Goal: Information Seeking & Learning: Learn about a topic

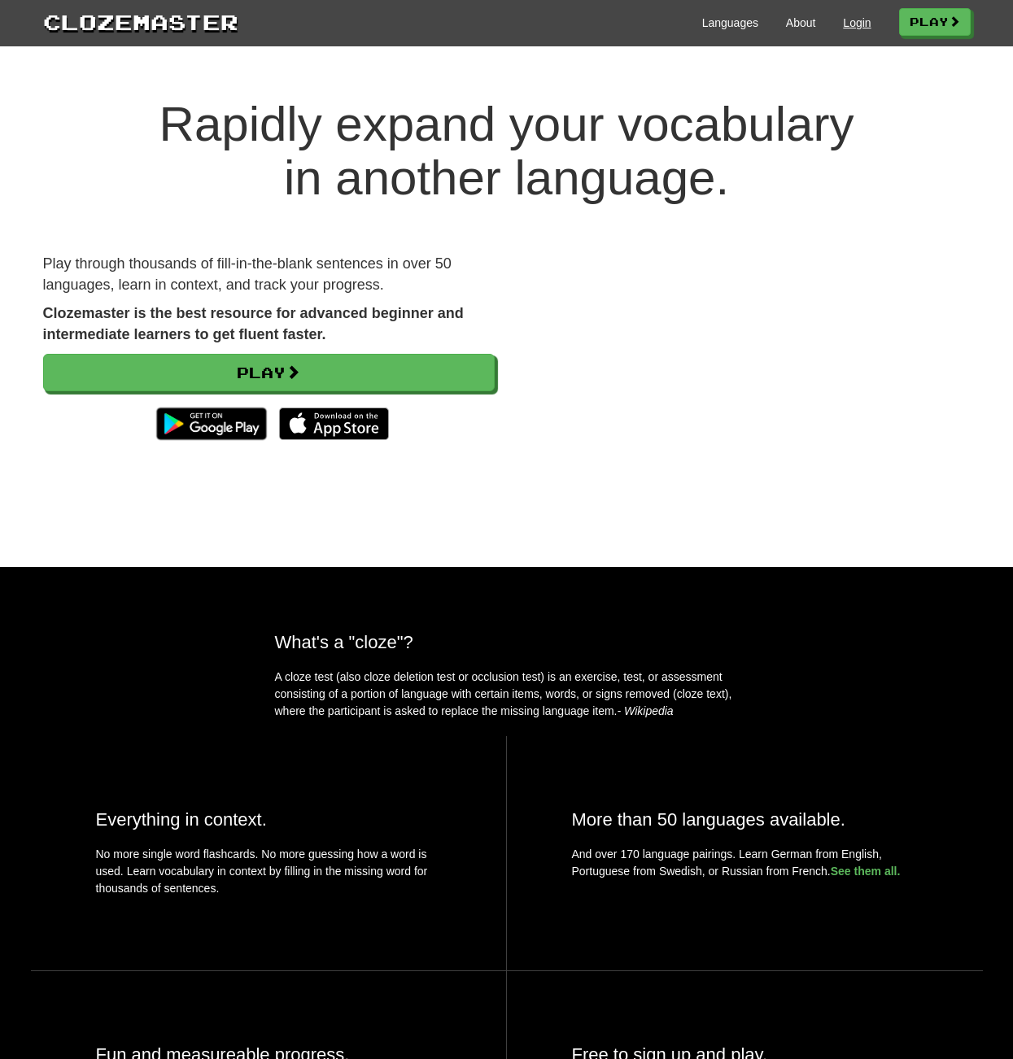
click at [844, 23] on link "Login" at bounding box center [857, 23] width 28 height 16
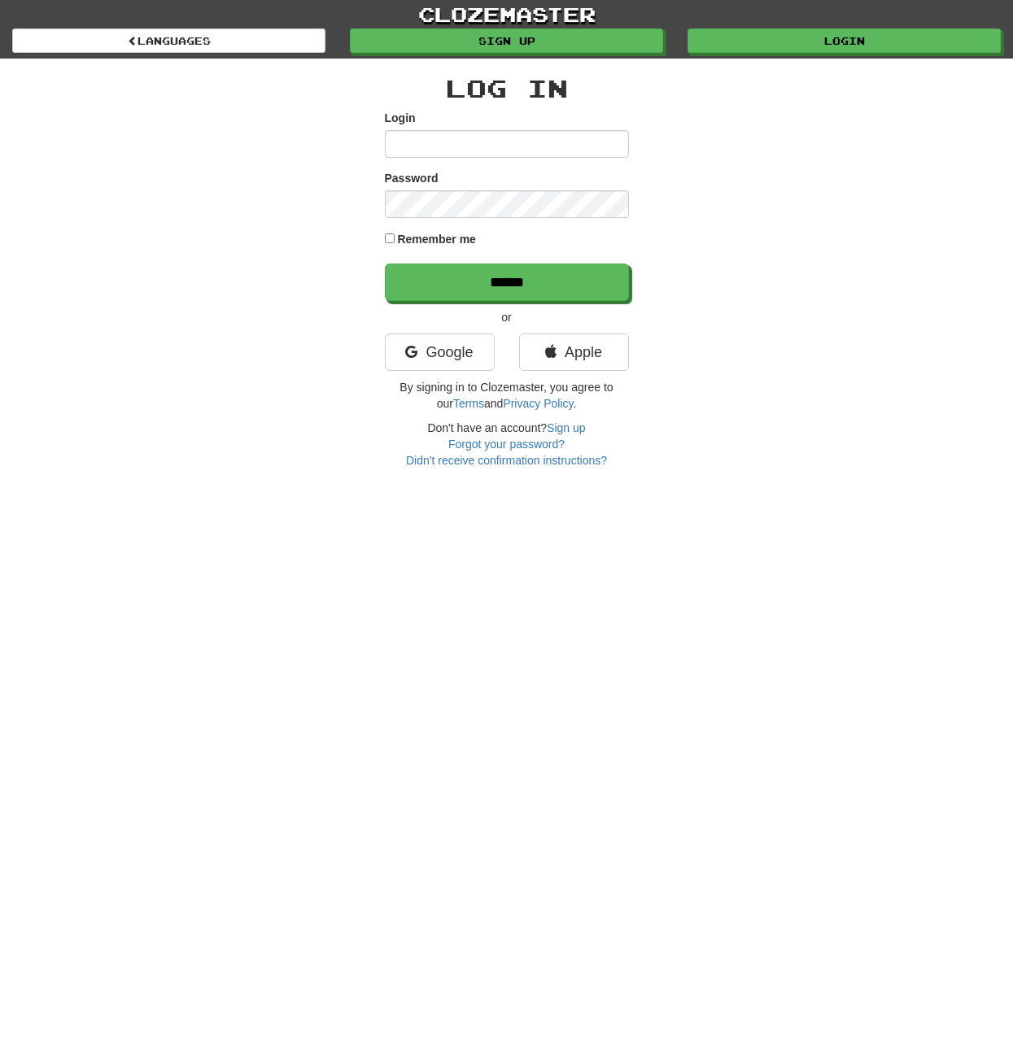
type input "**********"
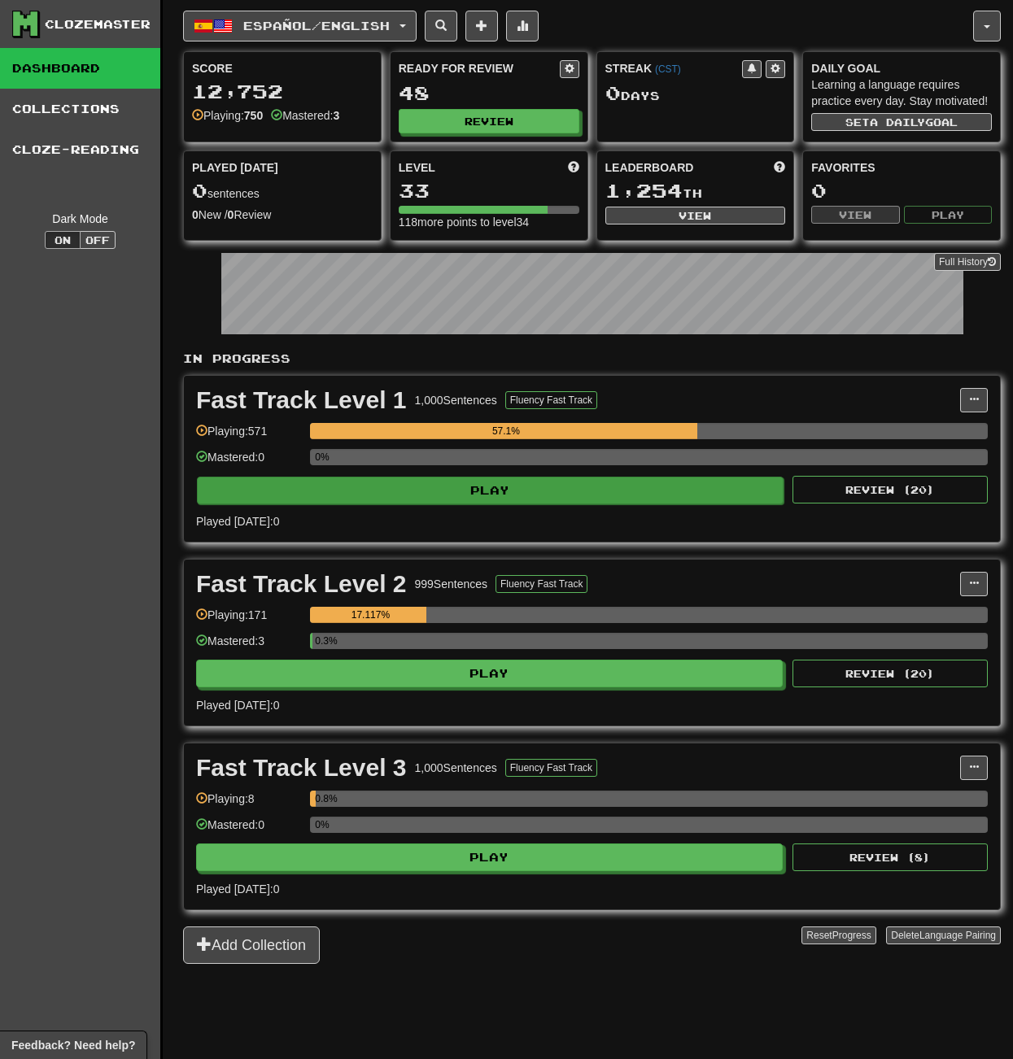
click at [528, 505] on button "Play" at bounding box center [490, 491] width 587 height 28
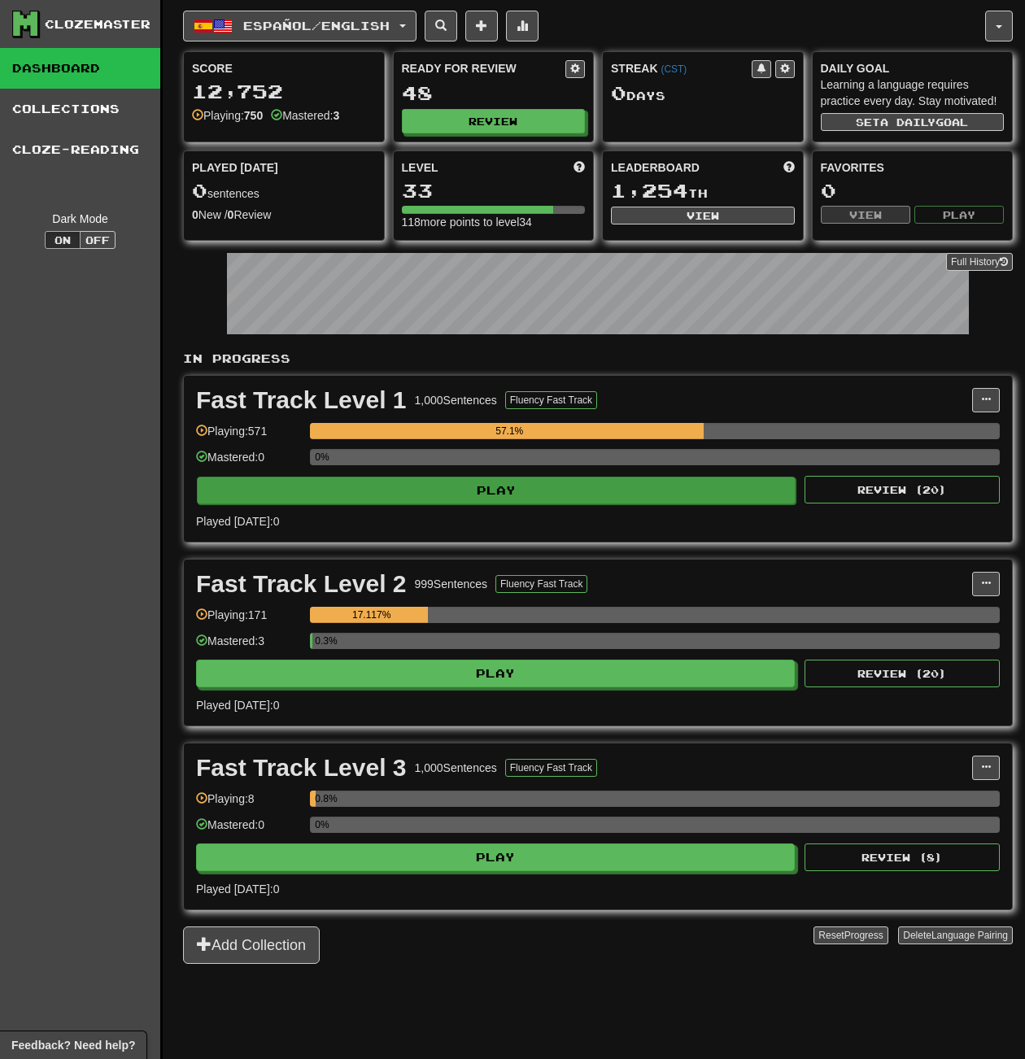
select select "**"
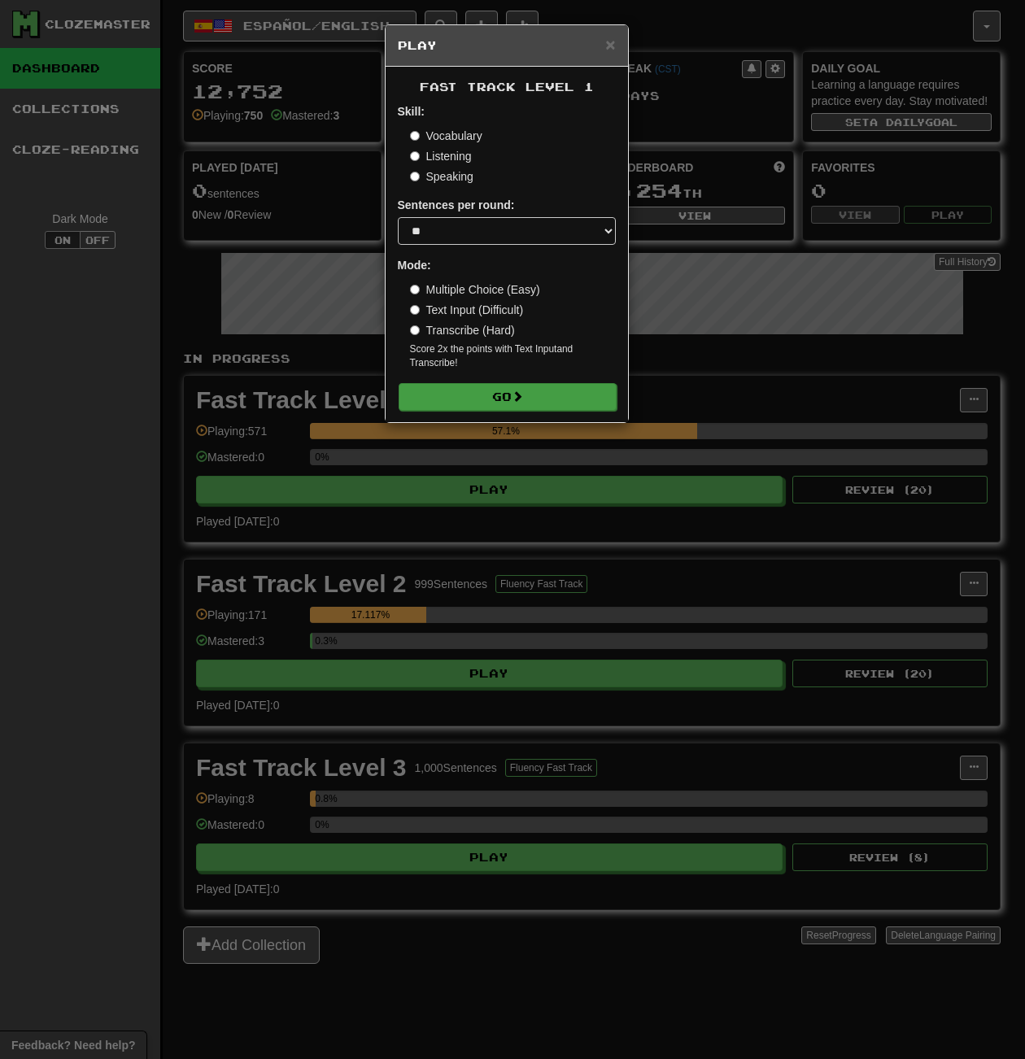
click at [481, 395] on button "Go" at bounding box center [508, 397] width 218 height 28
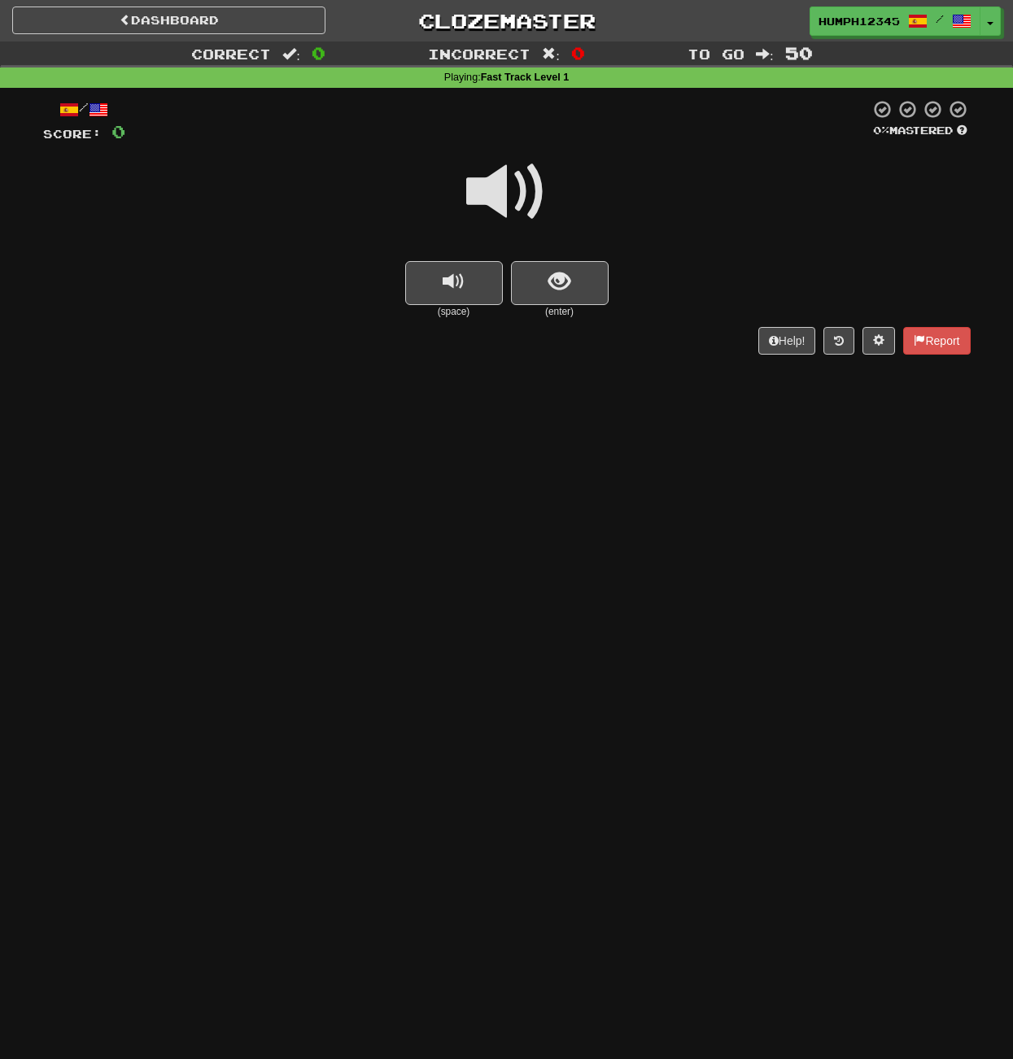
click at [500, 190] on span at bounding box center [506, 191] width 81 height 81
click at [496, 190] on span at bounding box center [506, 191] width 81 height 81
click at [498, 190] on span at bounding box center [506, 191] width 81 height 81
click at [547, 269] on button "show sentence" at bounding box center [560, 283] width 98 height 44
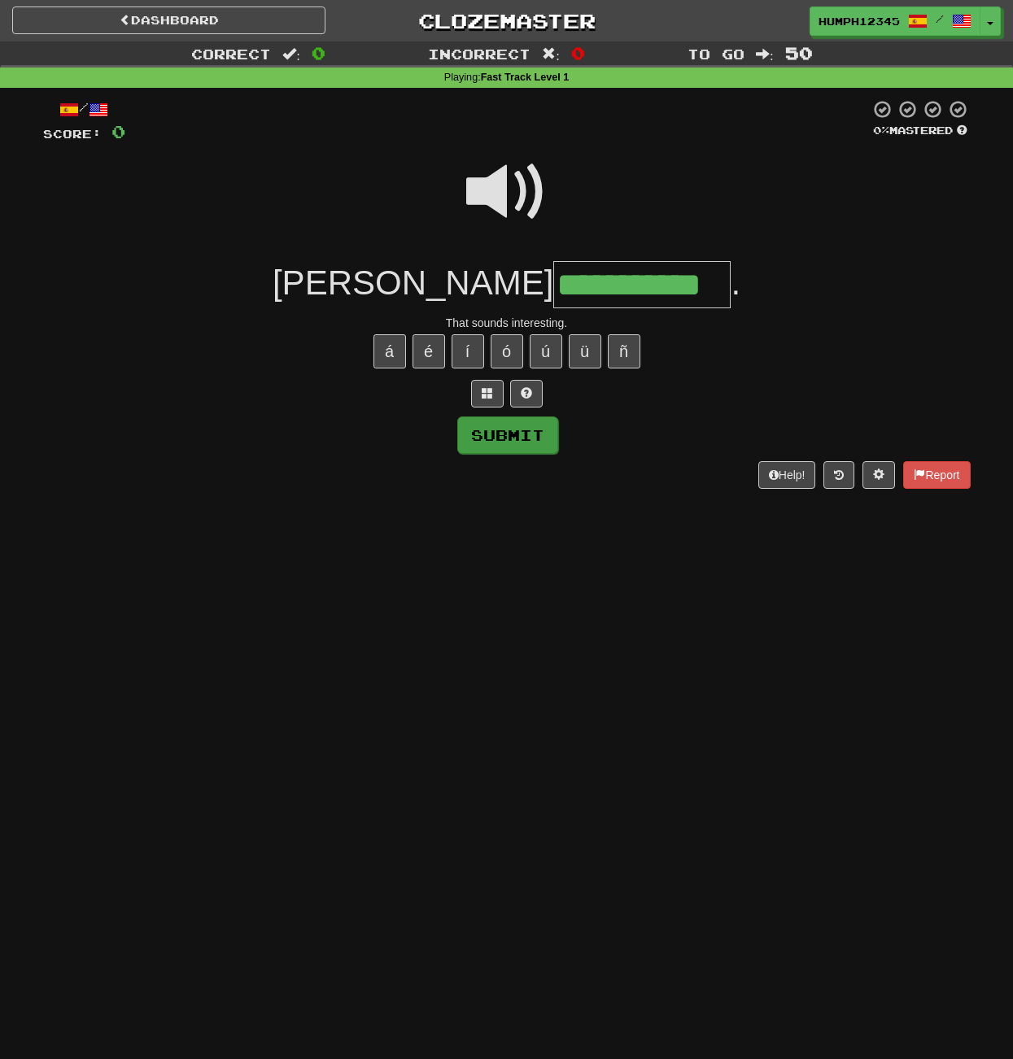
type input "**********"
click at [515, 424] on button "Submit" at bounding box center [507, 435] width 101 height 37
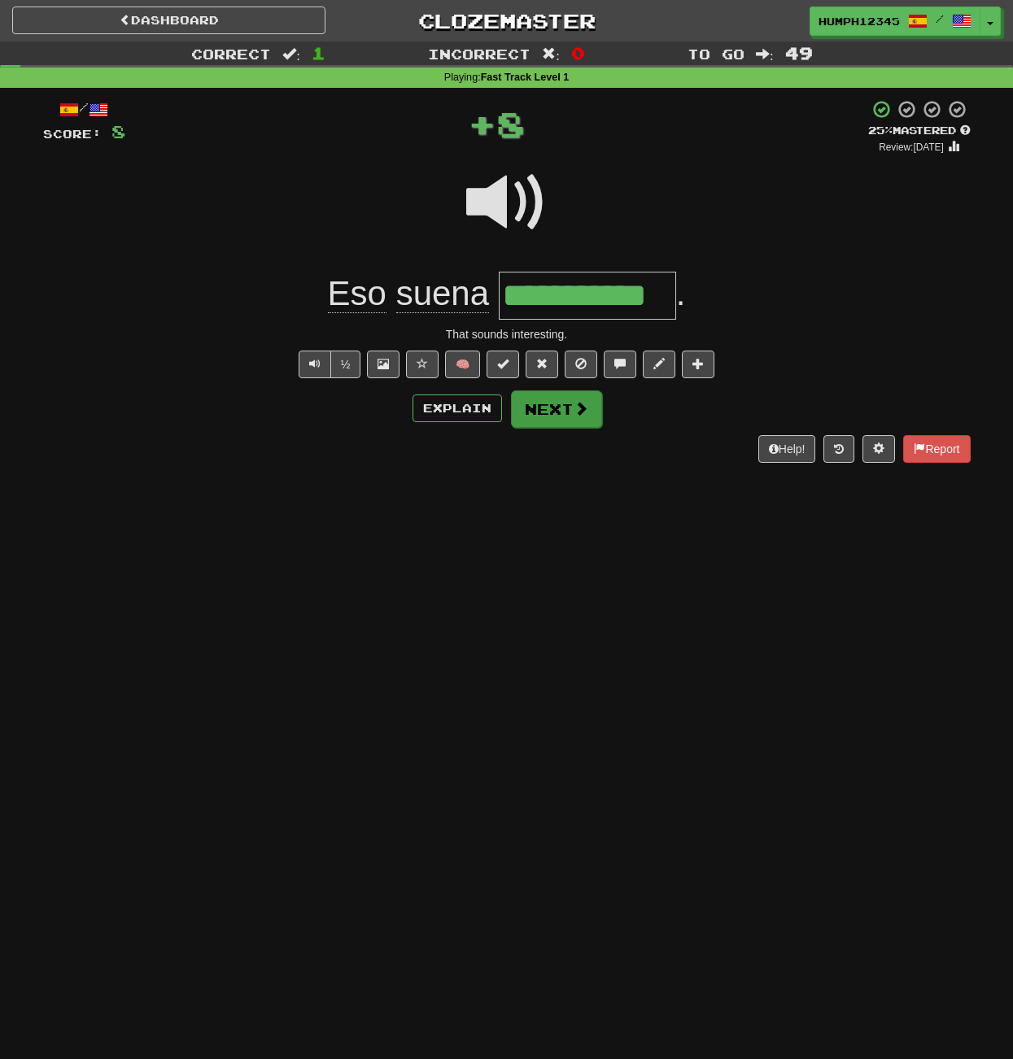
click at [551, 404] on button "Next" at bounding box center [556, 409] width 91 height 37
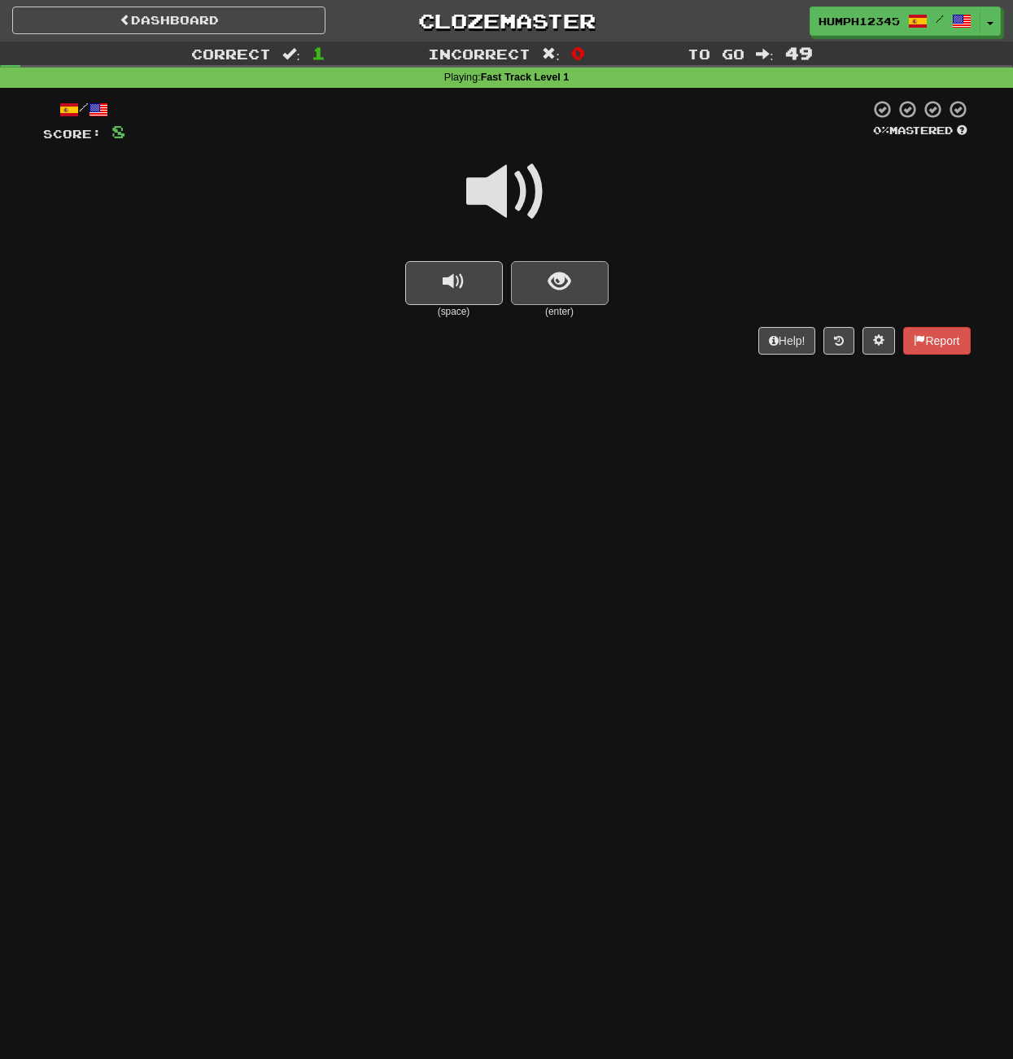
click at [557, 273] on span "show sentence" at bounding box center [559, 282] width 22 height 22
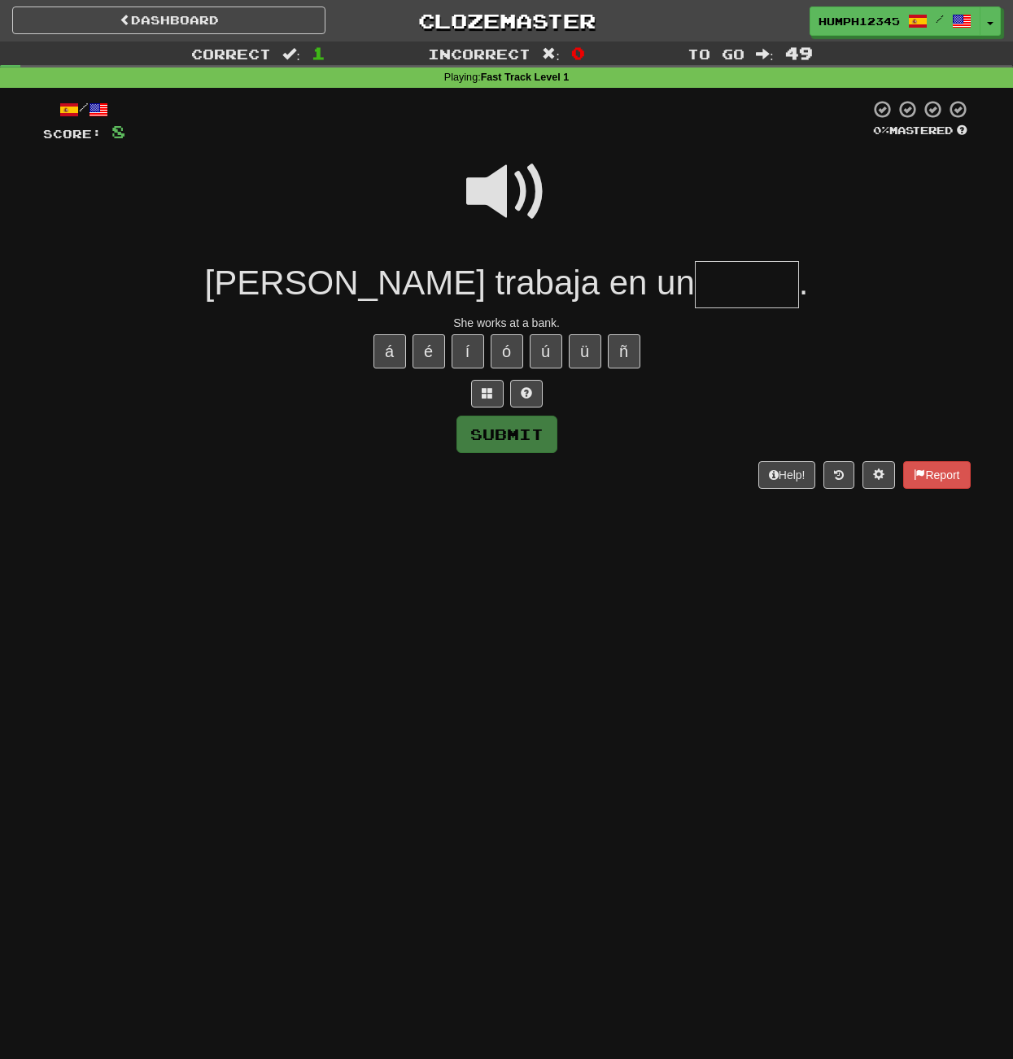
click at [695, 287] on input "text" at bounding box center [747, 285] width 104 height 48
type input "*****"
click at [506, 425] on button "Submit" at bounding box center [507, 435] width 101 height 37
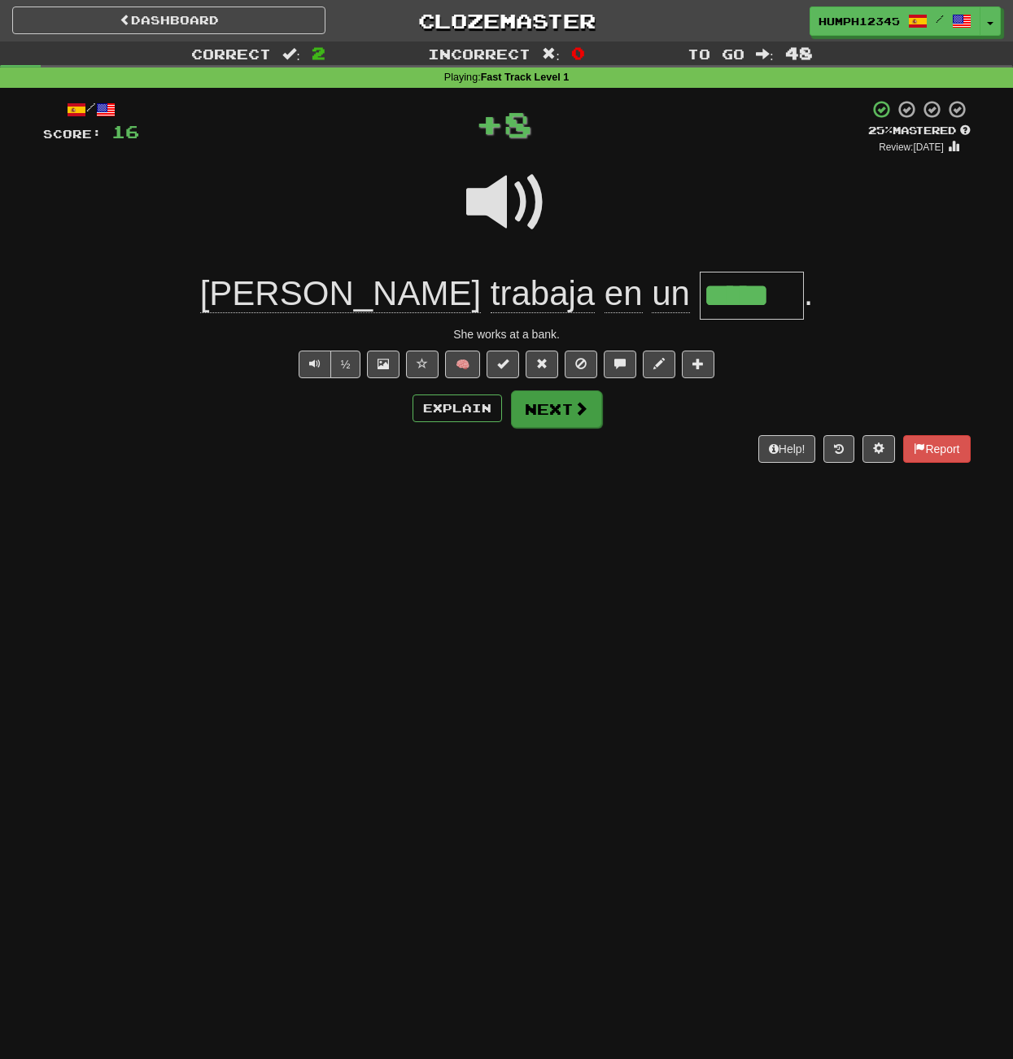
click at [536, 404] on button "Next" at bounding box center [556, 409] width 91 height 37
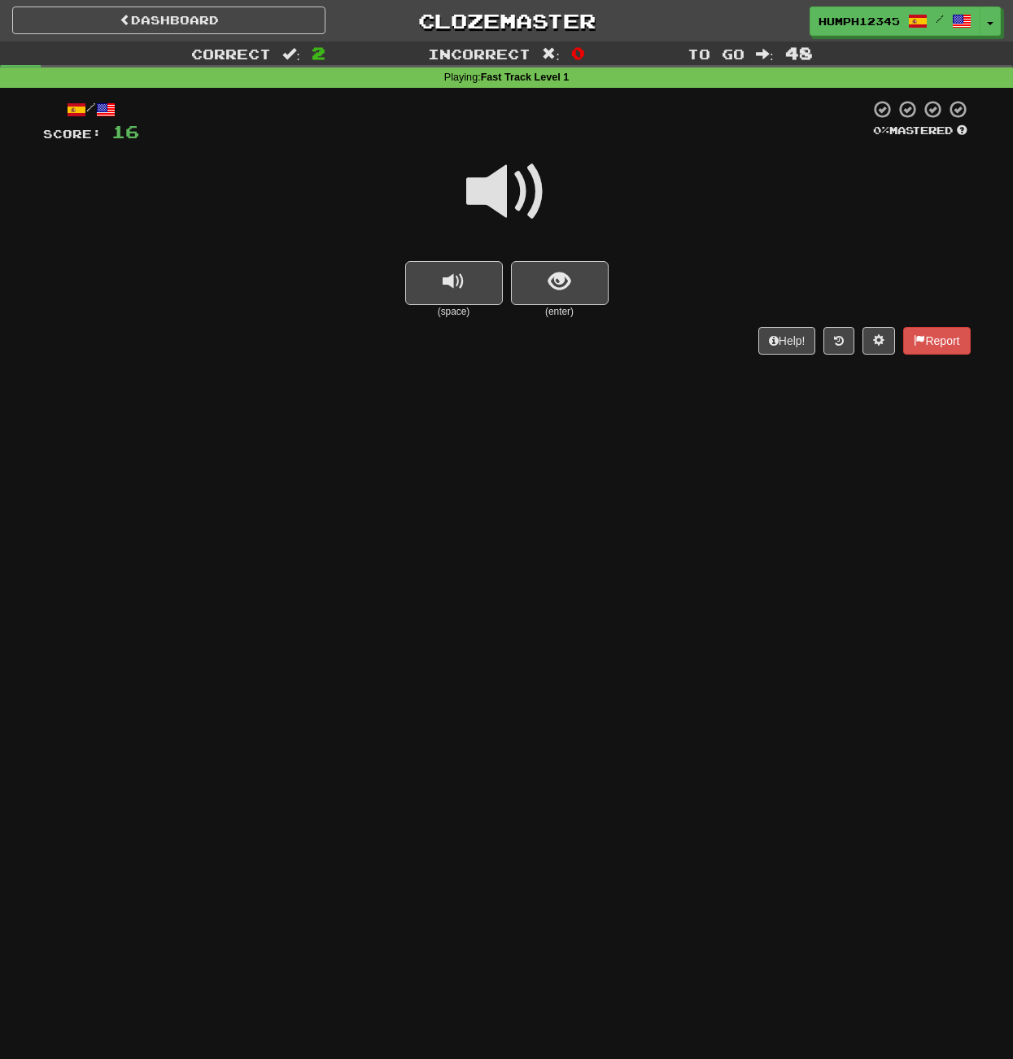
click at [492, 184] on span at bounding box center [506, 191] width 81 height 81
click at [492, 187] on span at bounding box center [506, 191] width 81 height 81
click at [558, 280] on span "show sentence" at bounding box center [559, 282] width 22 height 22
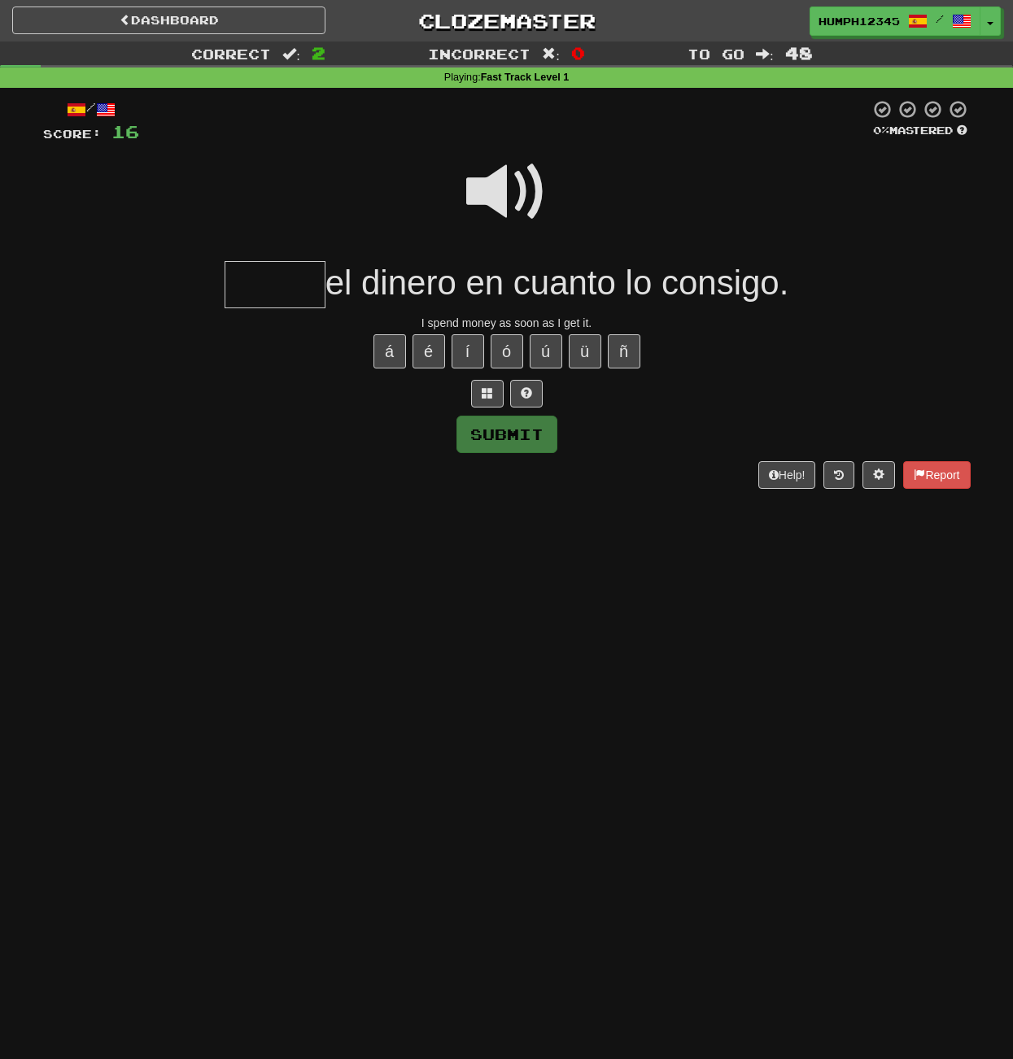
click at [292, 287] on input "text" at bounding box center [275, 285] width 101 height 48
click at [496, 426] on button "Submit" at bounding box center [507, 435] width 101 height 37
type input "*****"
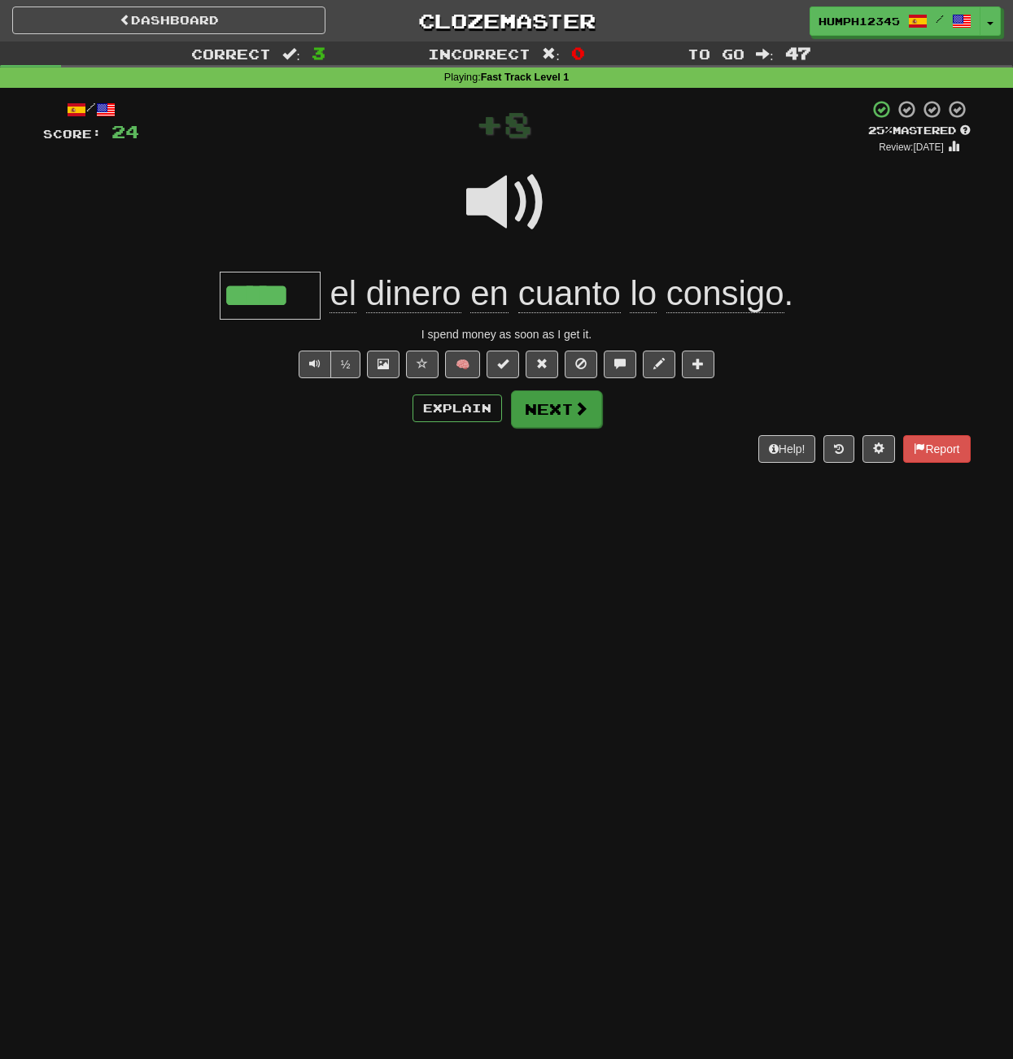
click at [540, 404] on button "Next" at bounding box center [556, 409] width 91 height 37
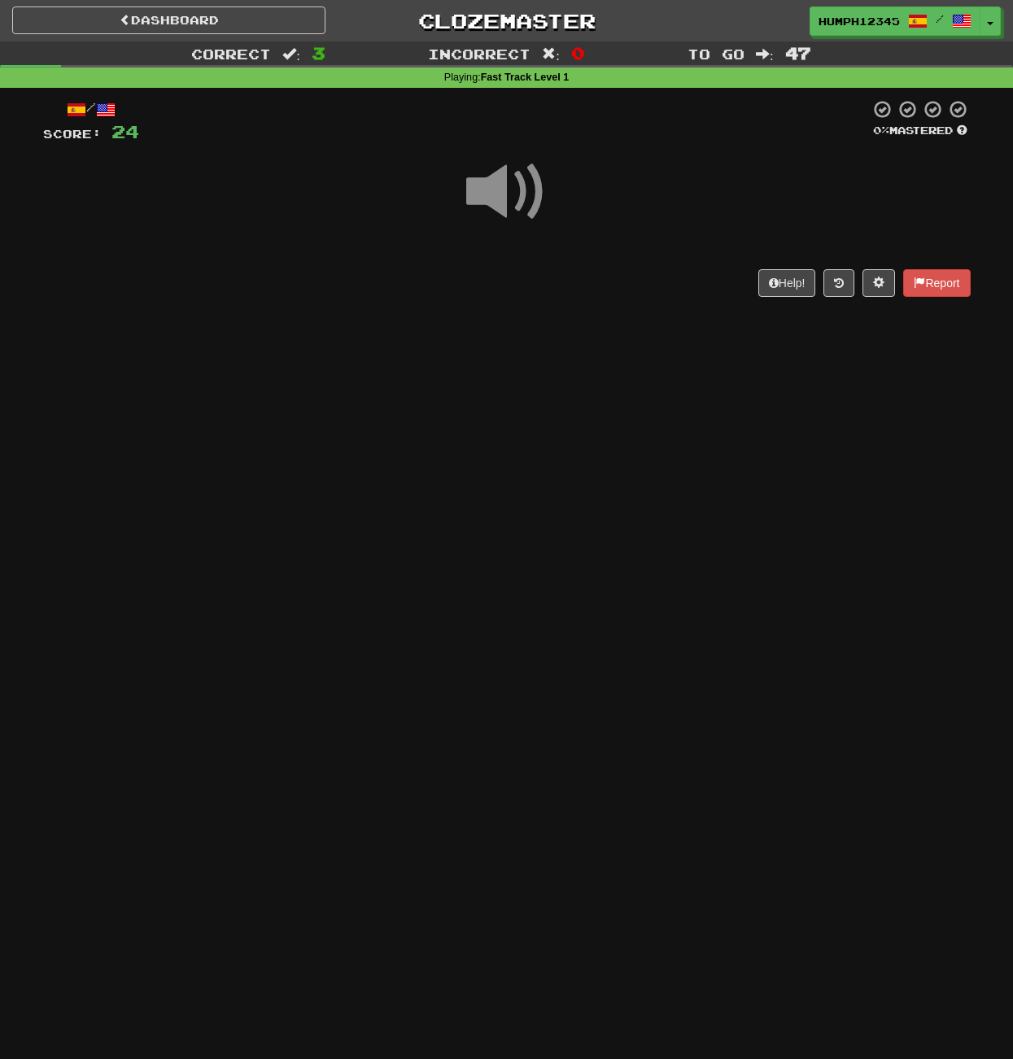
click at [496, 190] on span at bounding box center [506, 191] width 81 height 81
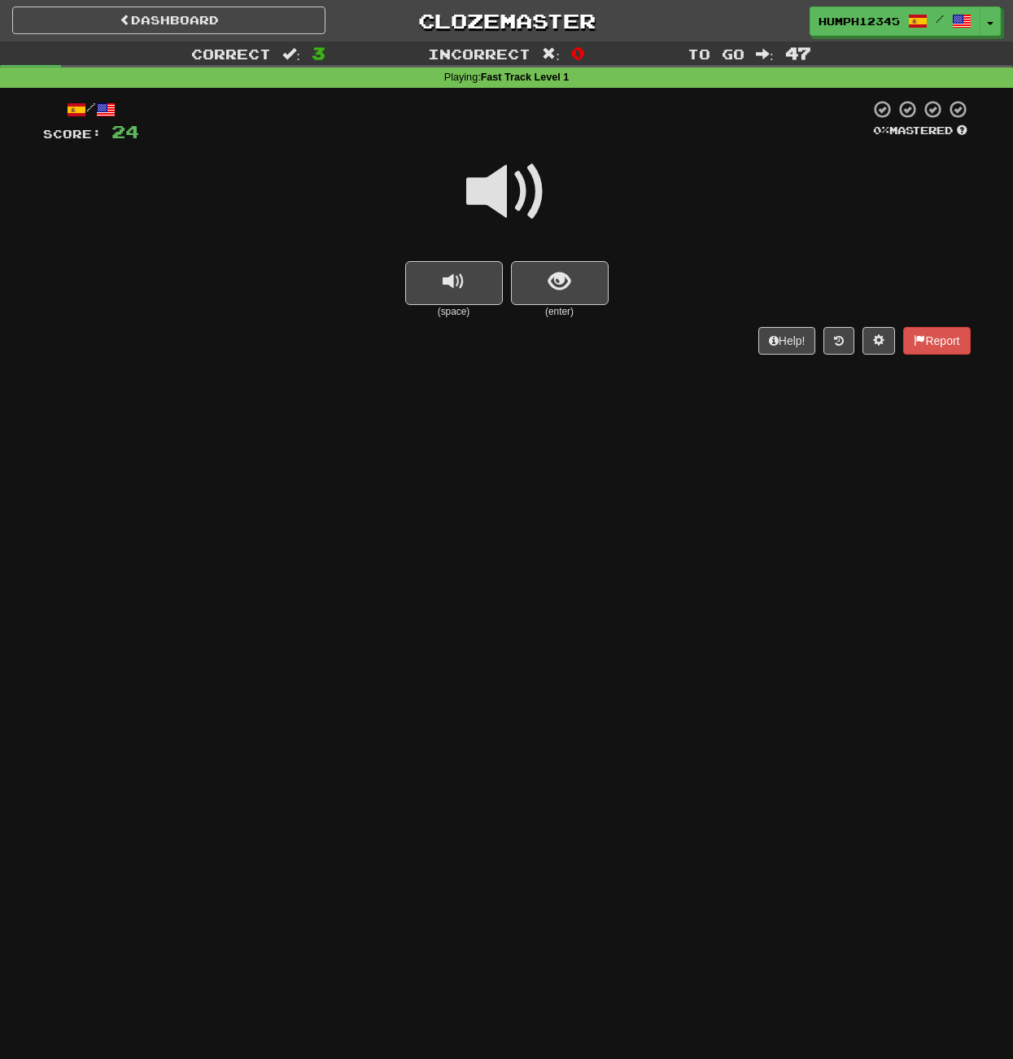
click at [496, 190] on span at bounding box center [506, 191] width 81 height 81
click at [499, 190] on span at bounding box center [506, 191] width 81 height 81
click at [552, 273] on span "show sentence" at bounding box center [559, 282] width 22 height 22
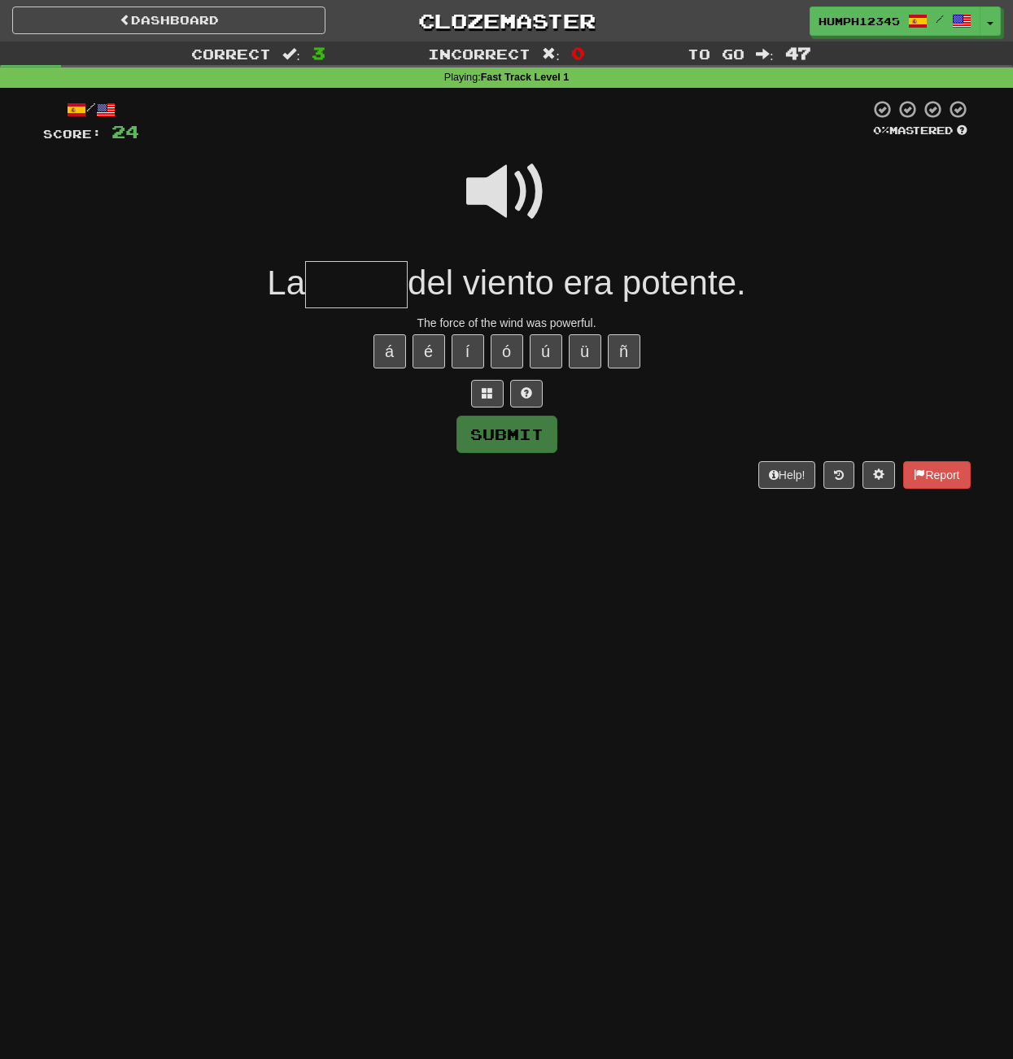
click at [331, 277] on input "text" at bounding box center [356, 285] width 103 height 48
type input "******"
click at [496, 181] on span at bounding box center [506, 191] width 81 height 81
click at [504, 436] on button "Submit" at bounding box center [507, 435] width 101 height 37
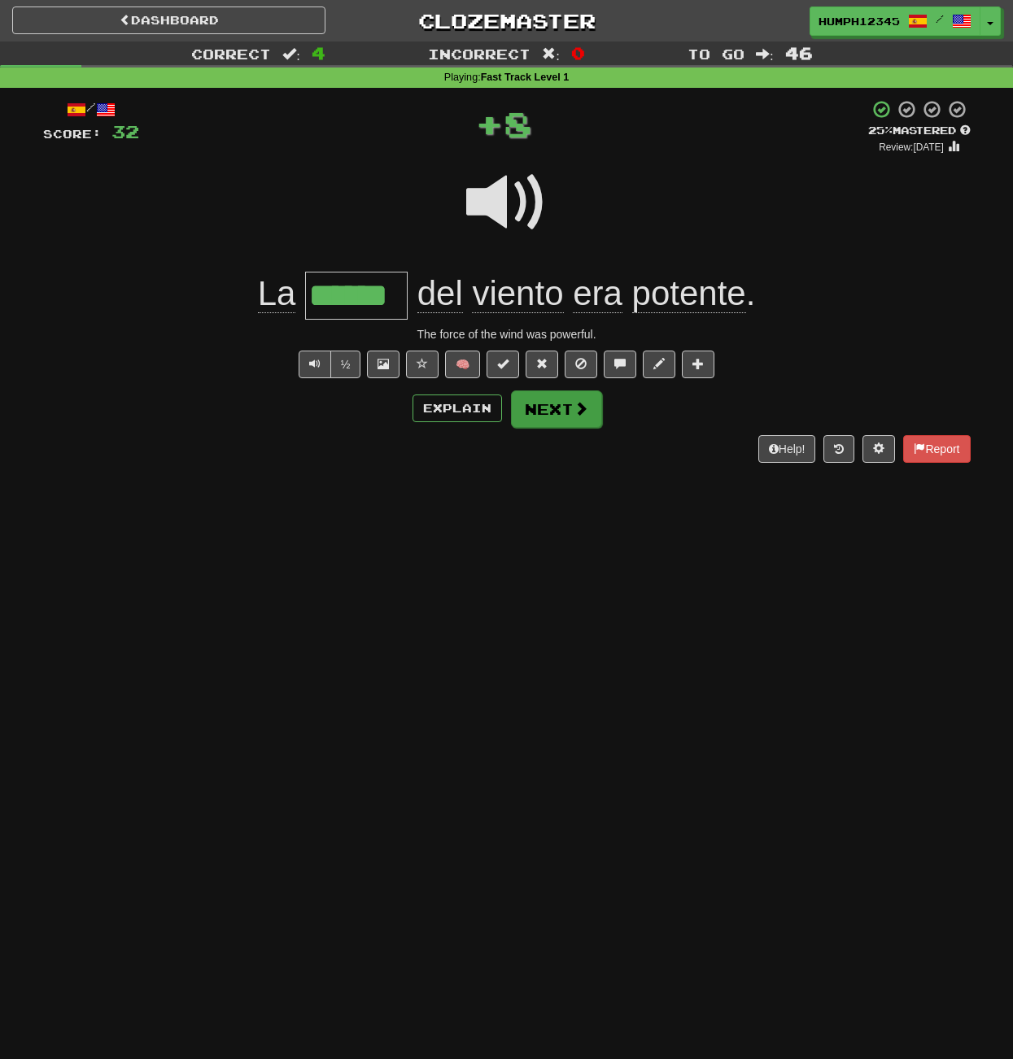
click at [544, 398] on button "Next" at bounding box center [556, 409] width 91 height 37
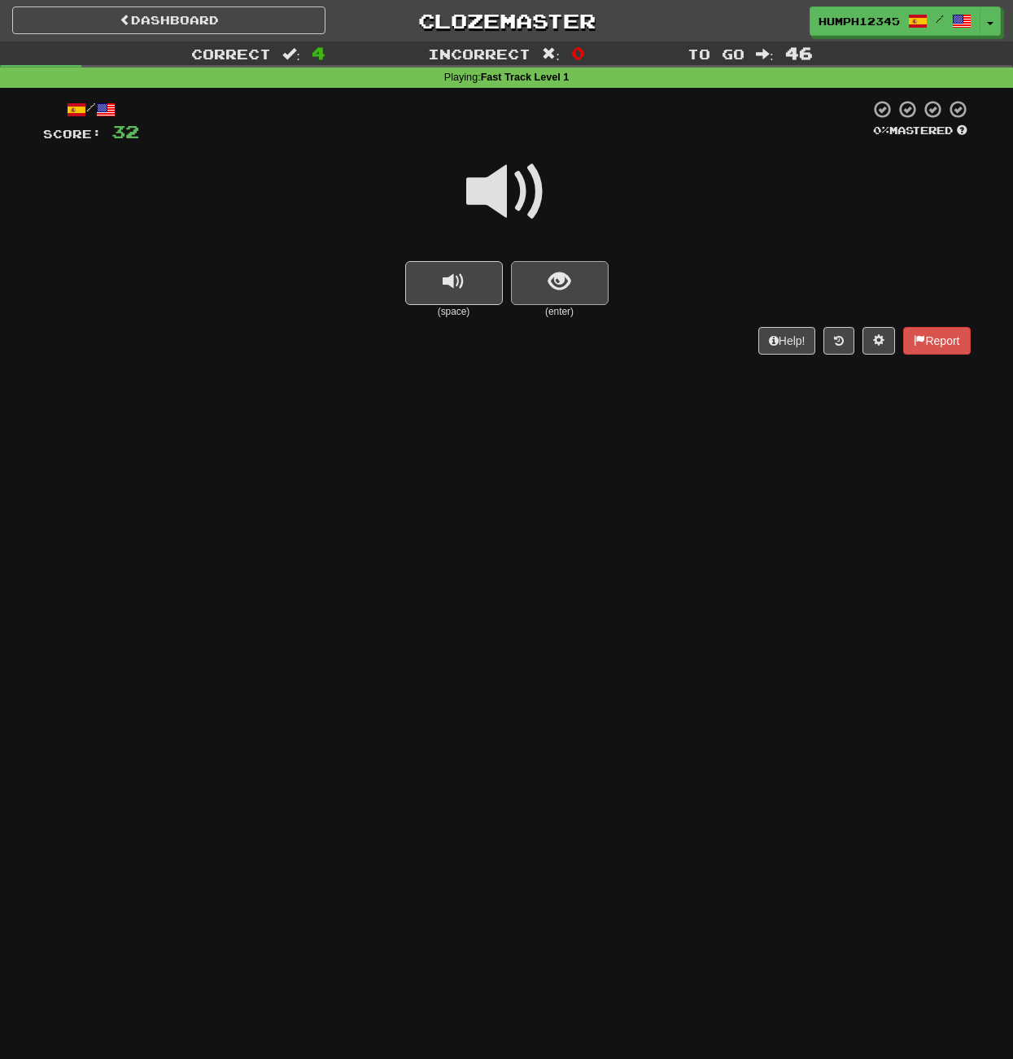
click at [560, 285] on span "show sentence" at bounding box center [559, 282] width 22 height 22
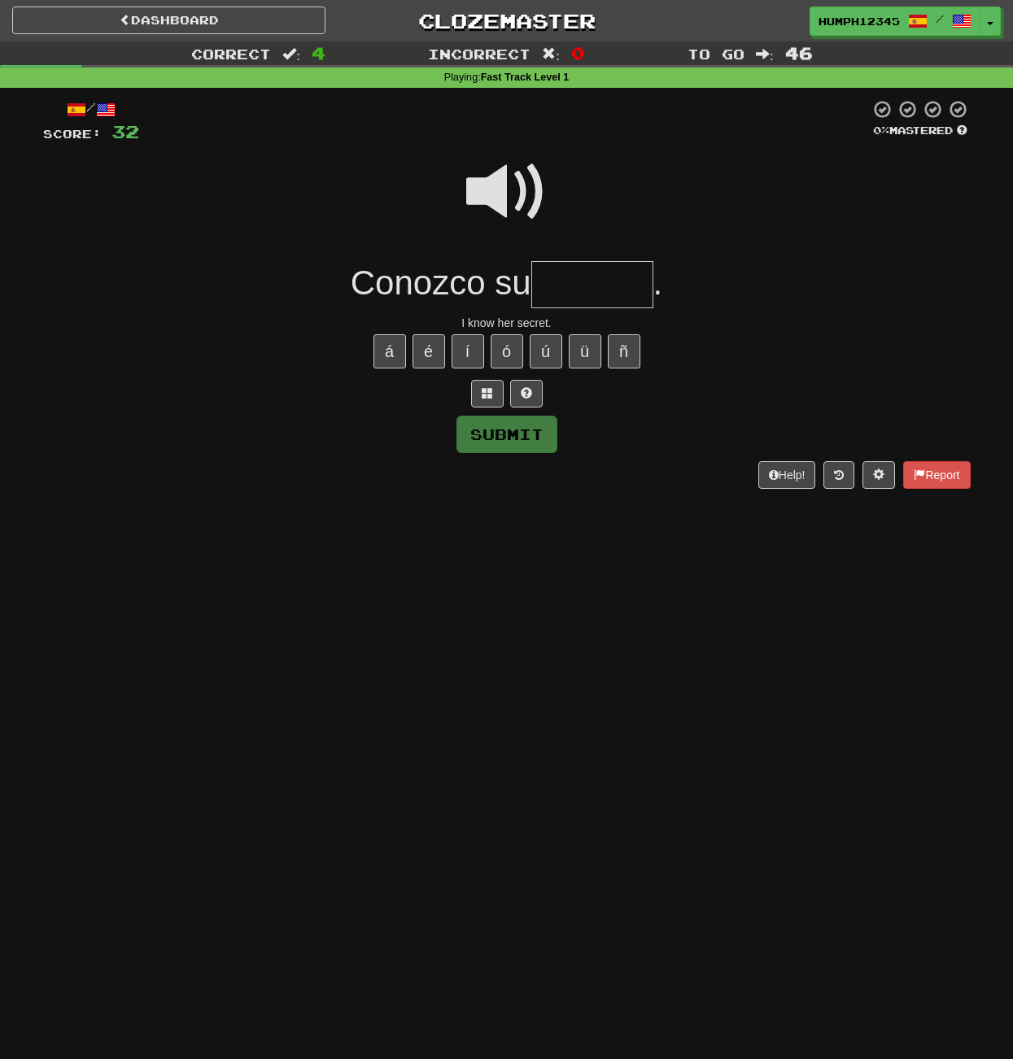
click at [558, 286] on input "text" at bounding box center [592, 285] width 122 height 48
type input "*******"
click at [499, 427] on button "Submit" at bounding box center [507, 435] width 101 height 37
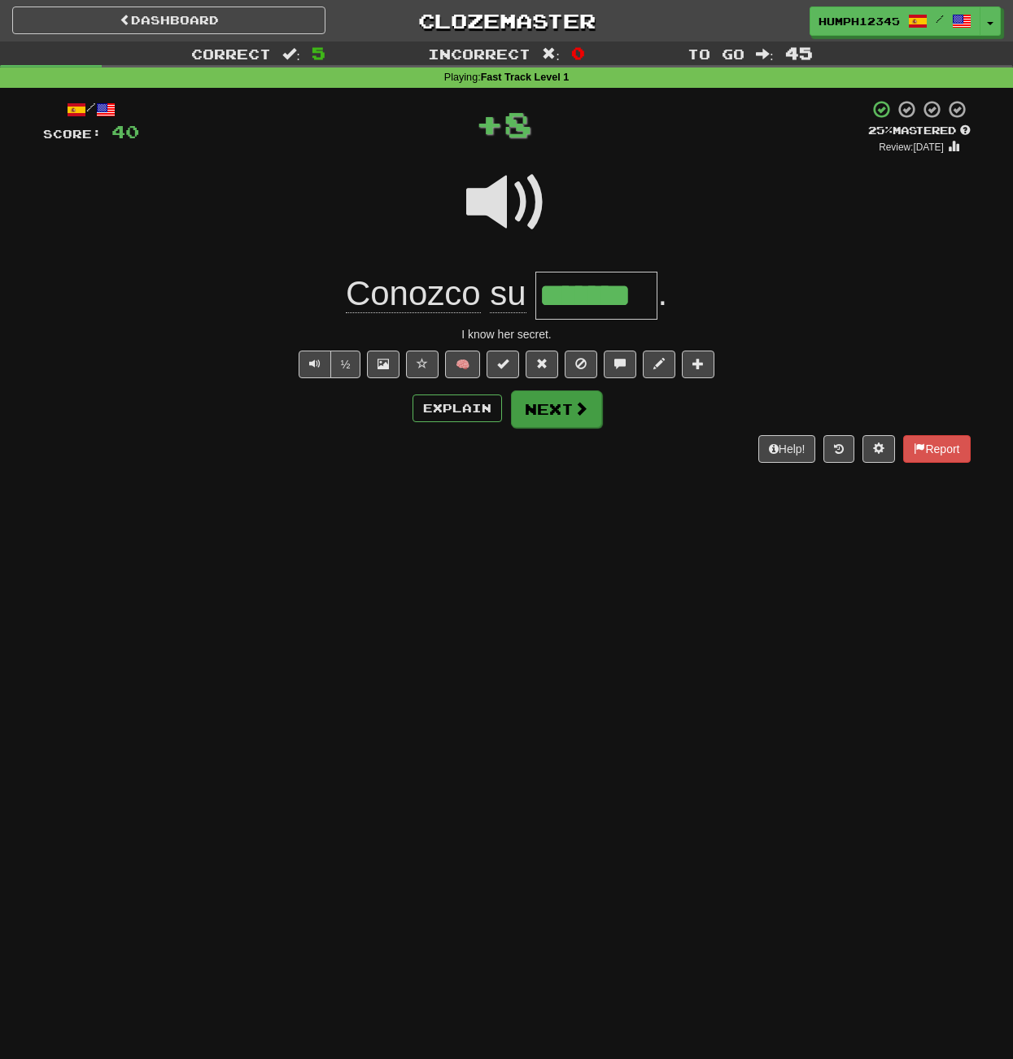
click at [538, 406] on button "Next" at bounding box center [556, 409] width 91 height 37
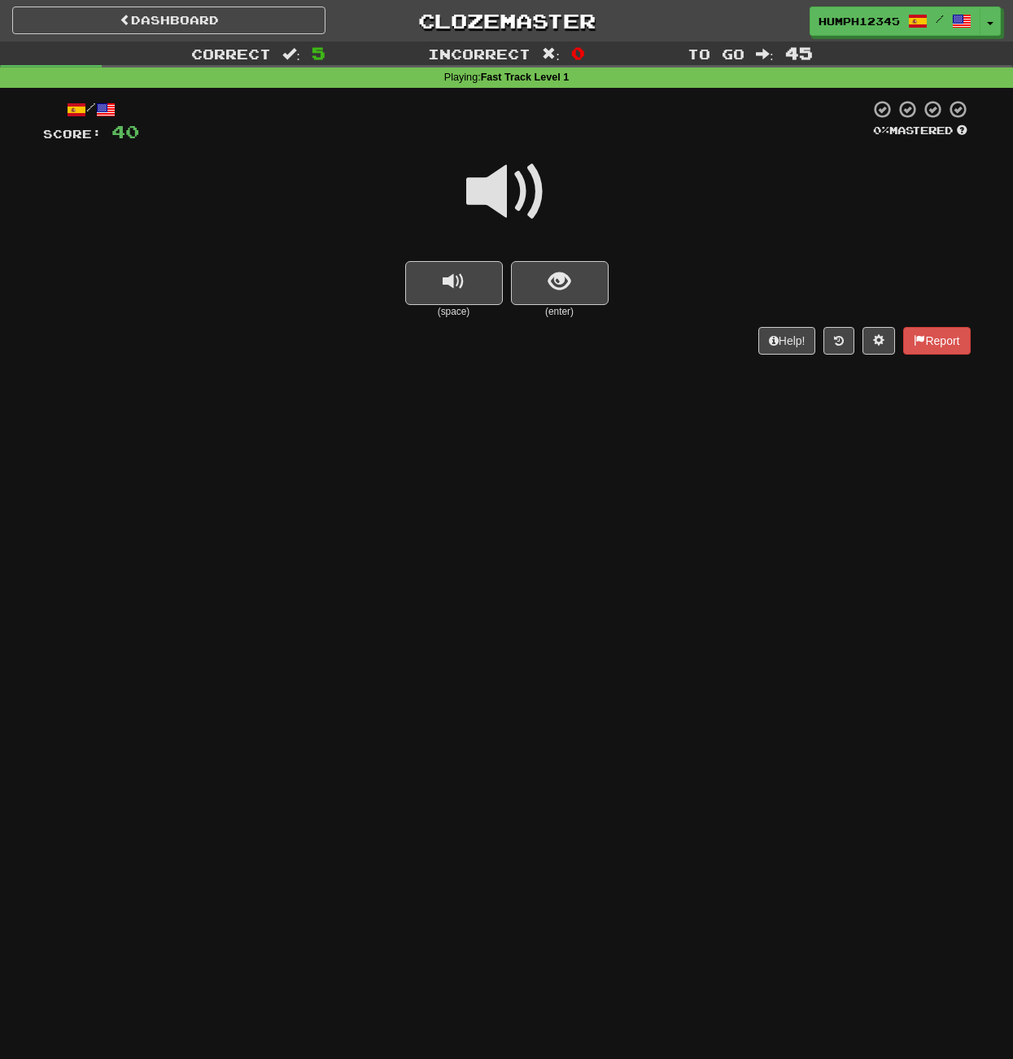
click at [496, 190] on span at bounding box center [506, 191] width 81 height 81
click at [540, 278] on button "show sentence" at bounding box center [560, 283] width 98 height 44
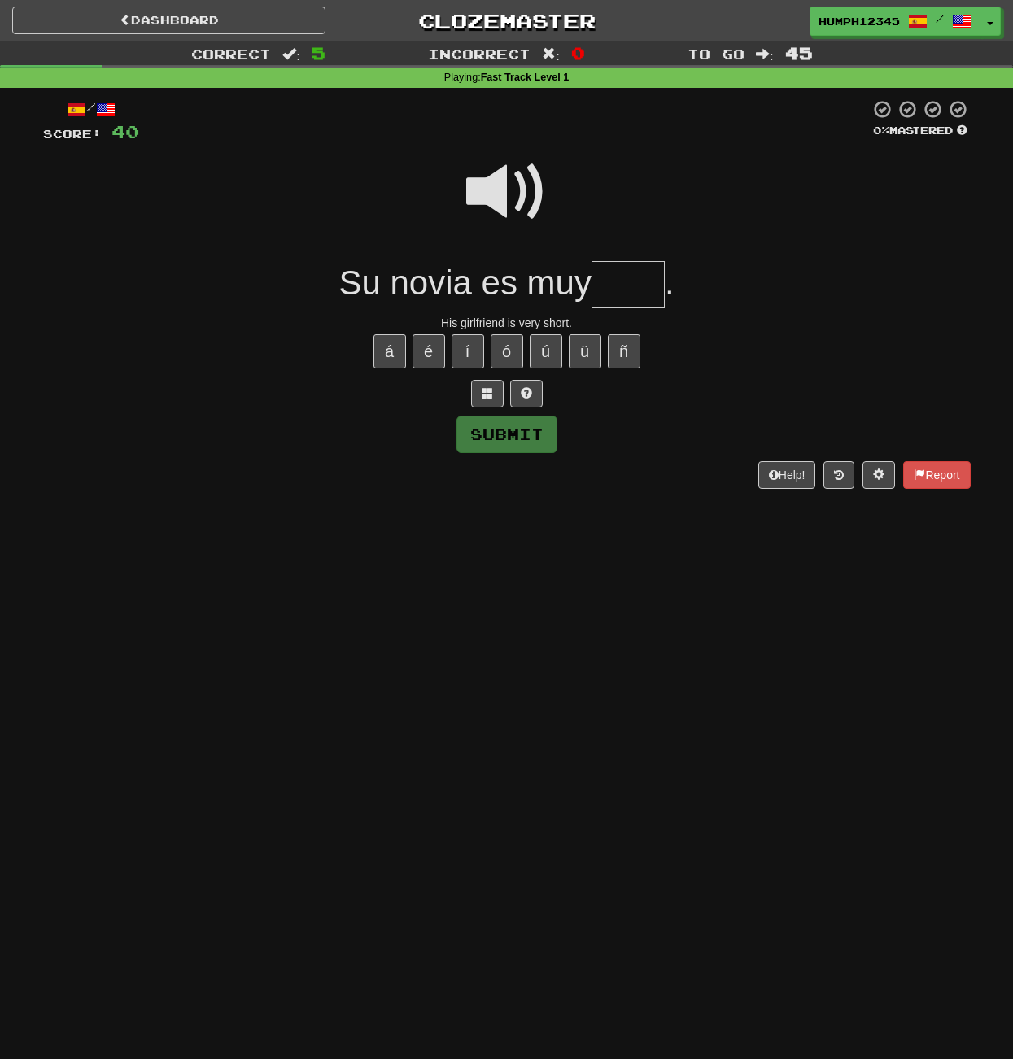
click at [616, 282] on input "text" at bounding box center [628, 285] width 73 height 48
type input "****"
click at [513, 422] on button "Submit" at bounding box center [507, 435] width 101 height 37
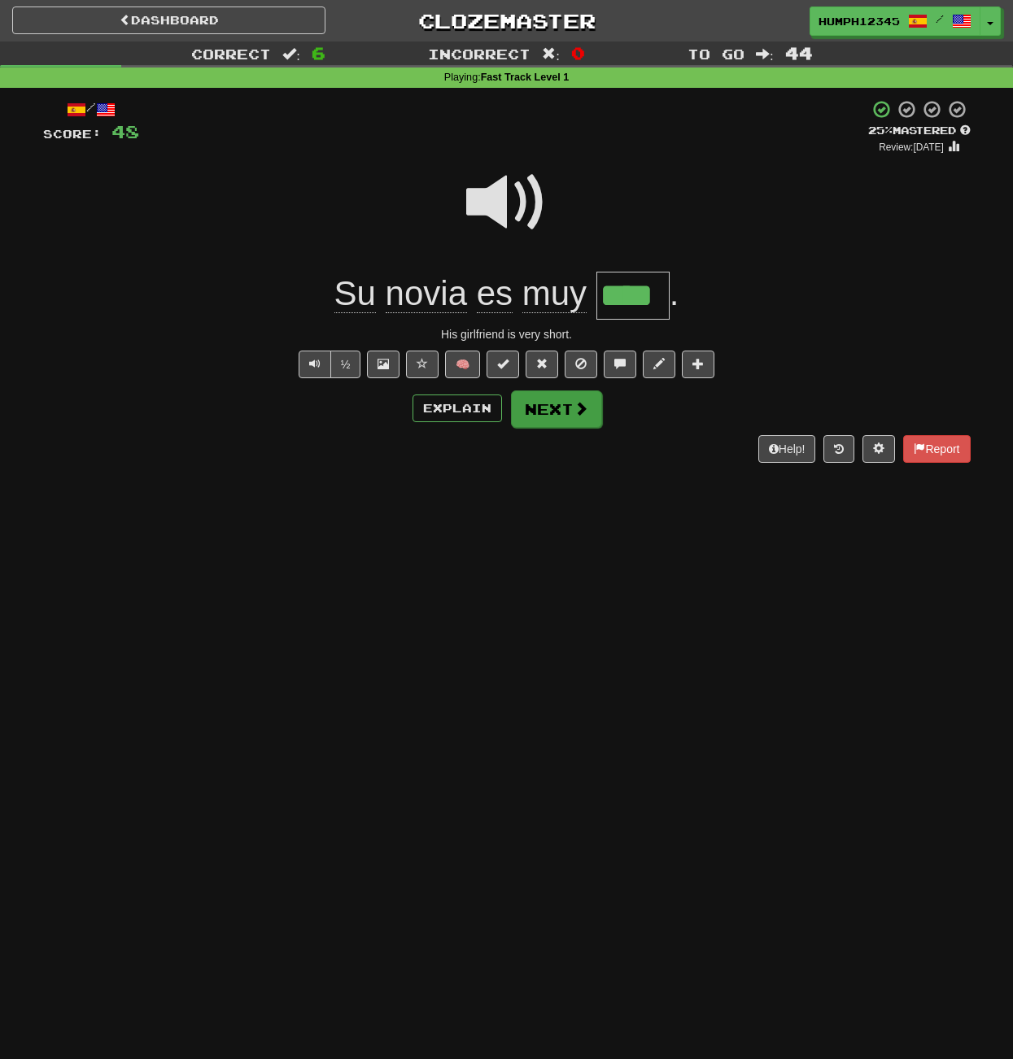
click at [544, 399] on button "Next" at bounding box center [556, 409] width 91 height 37
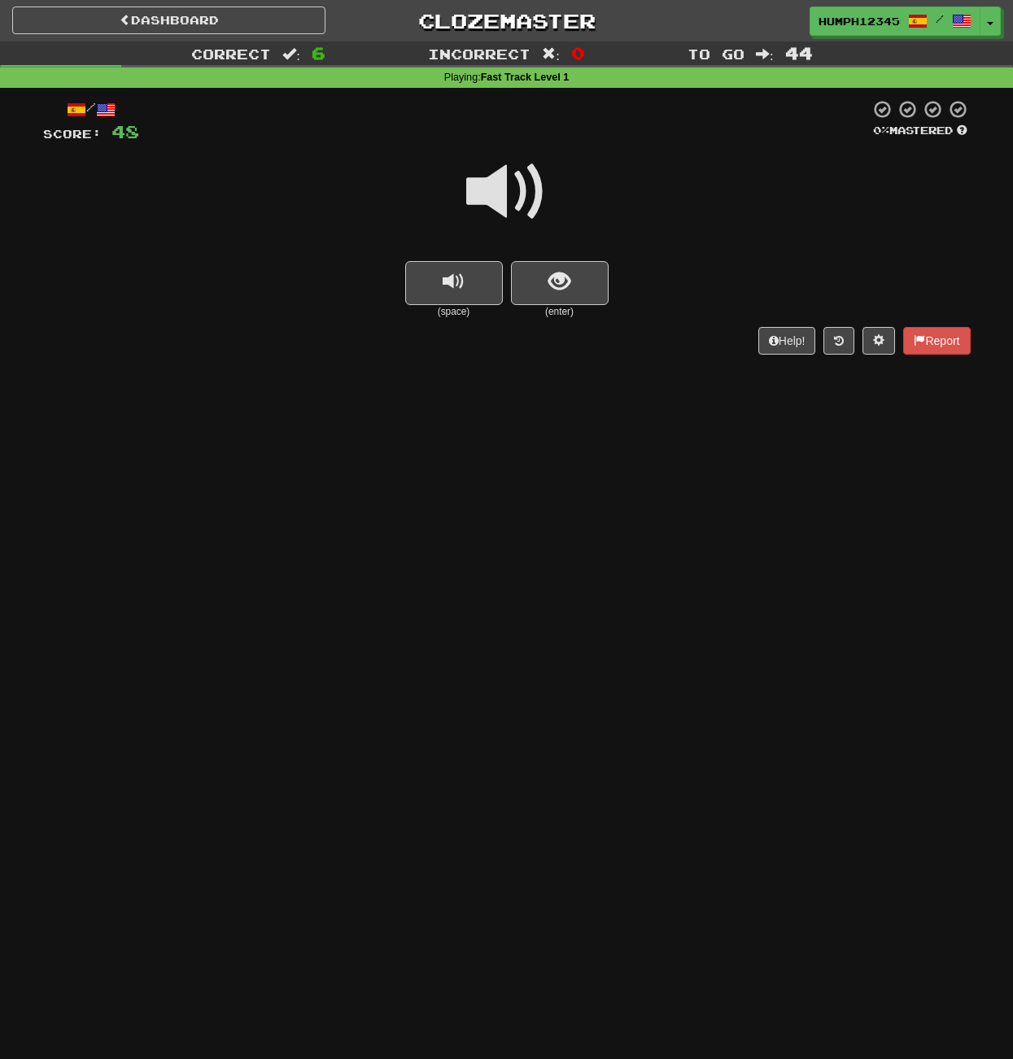
click at [496, 191] on span at bounding box center [506, 191] width 81 height 81
click at [499, 190] on span at bounding box center [506, 191] width 81 height 81
click at [548, 274] on button "show sentence" at bounding box center [560, 283] width 98 height 44
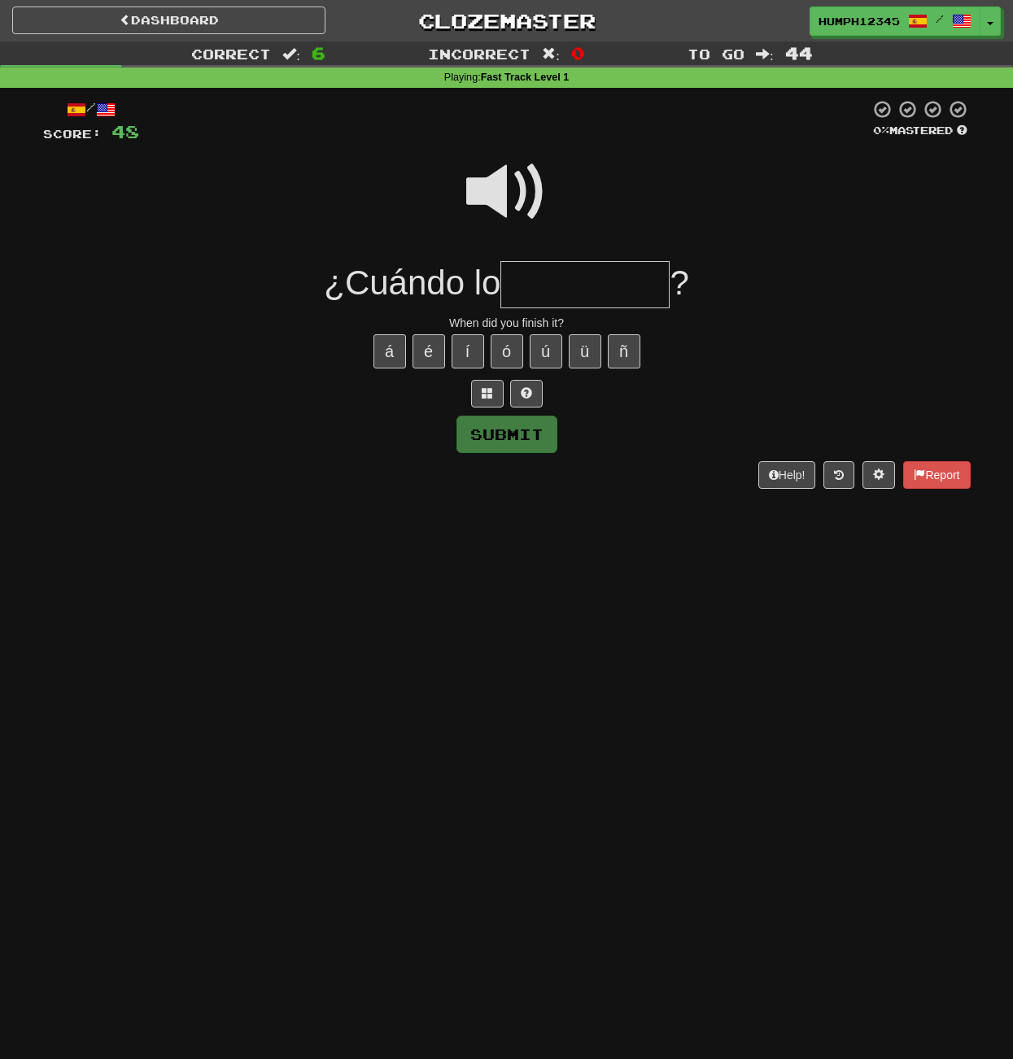
click at [541, 283] on input "text" at bounding box center [584, 285] width 169 height 48
type input "**********"
click at [491, 434] on button "Submit" at bounding box center [507, 435] width 101 height 37
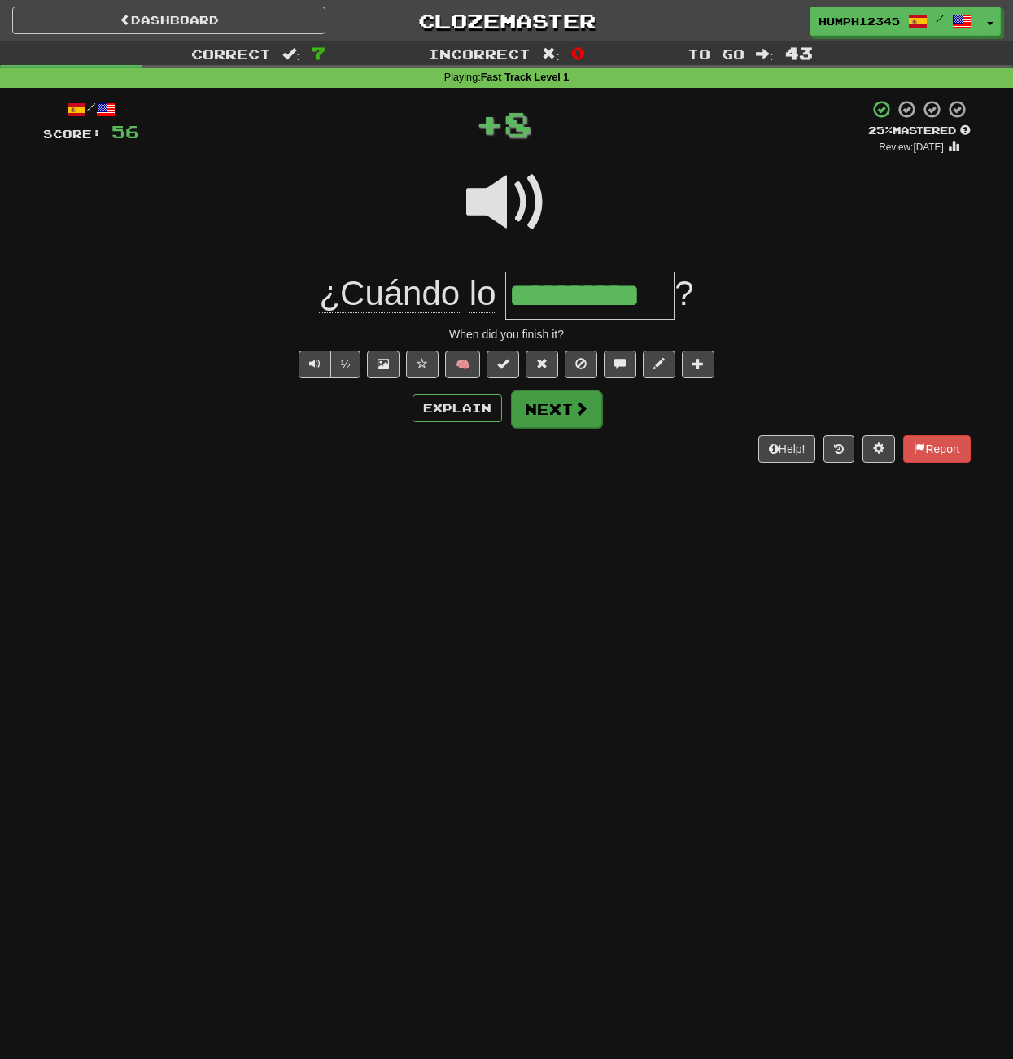
click at [544, 401] on button "Next" at bounding box center [556, 409] width 91 height 37
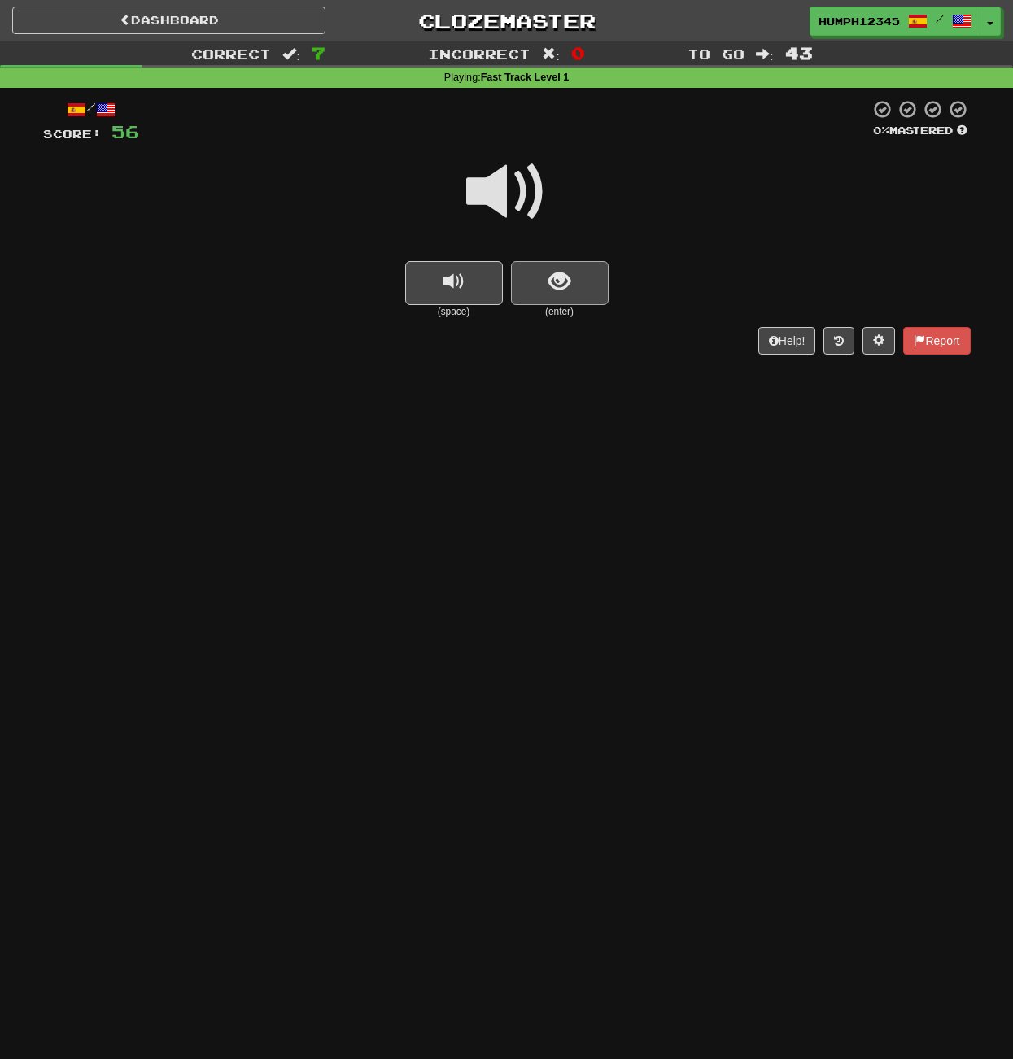
click at [544, 283] on button "show sentence" at bounding box center [560, 283] width 98 height 44
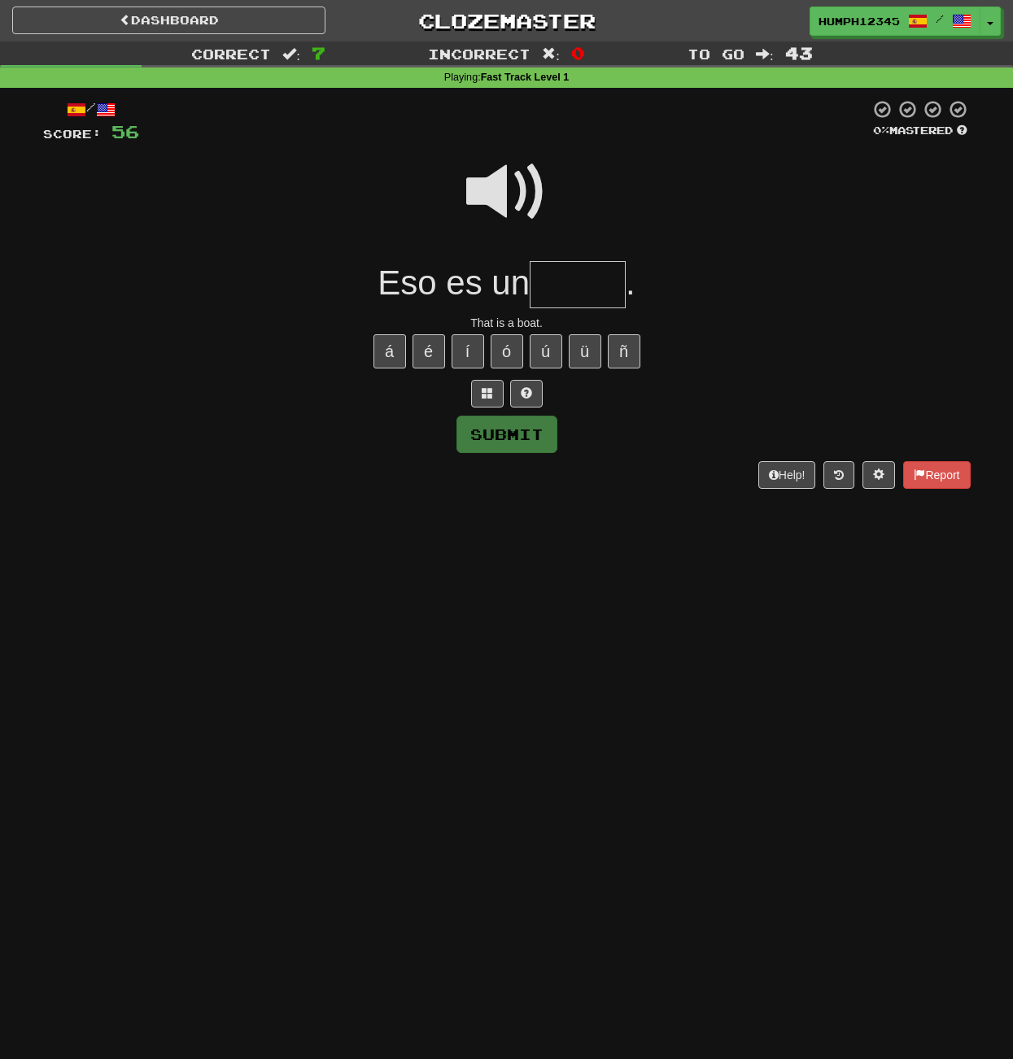
click at [556, 281] on input "text" at bounding box center [578, 285] width 96 height 48
type input "*****"
click at [511, 424] on button "Submit" at bounding box center [507, 435] width 101 height 37
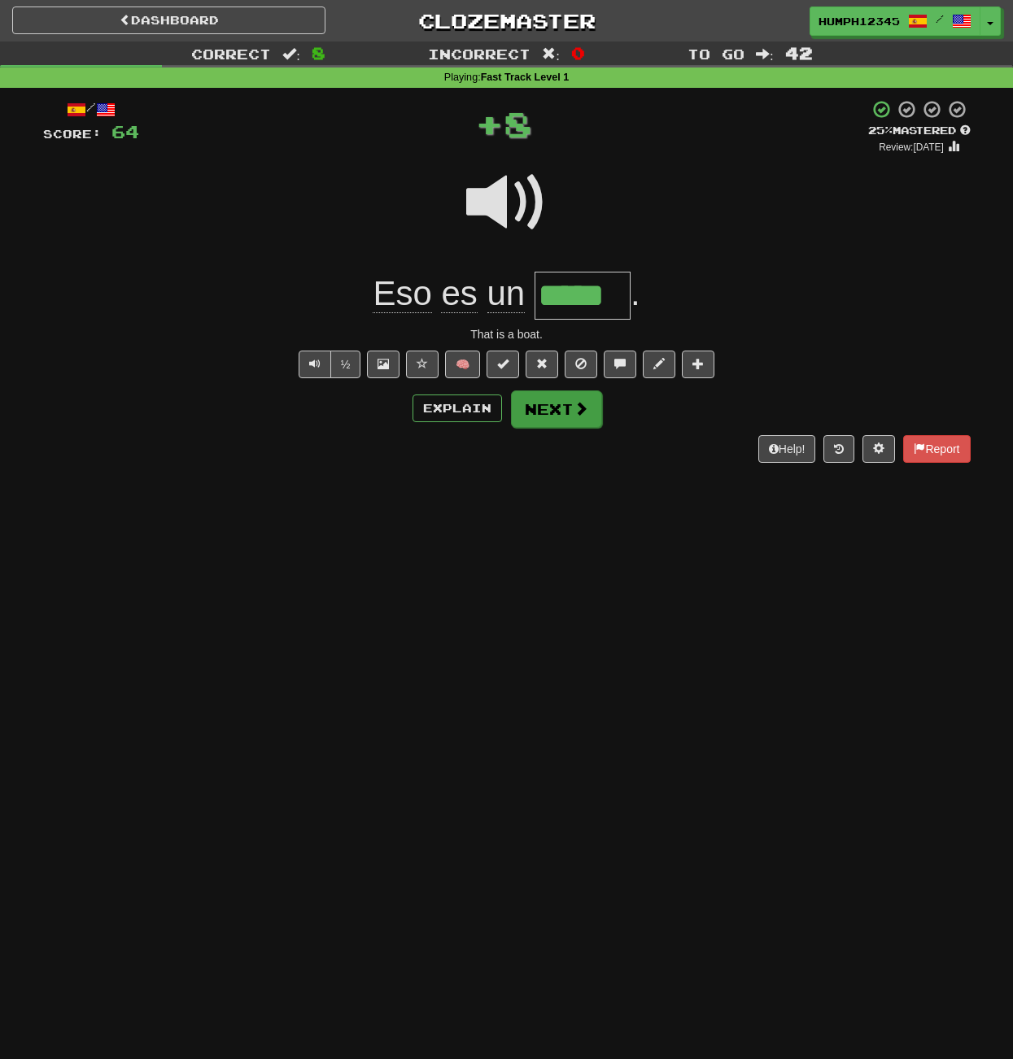
click at [540, 404] on button "Next" at bounding box center [556, 409] width 91 height 37
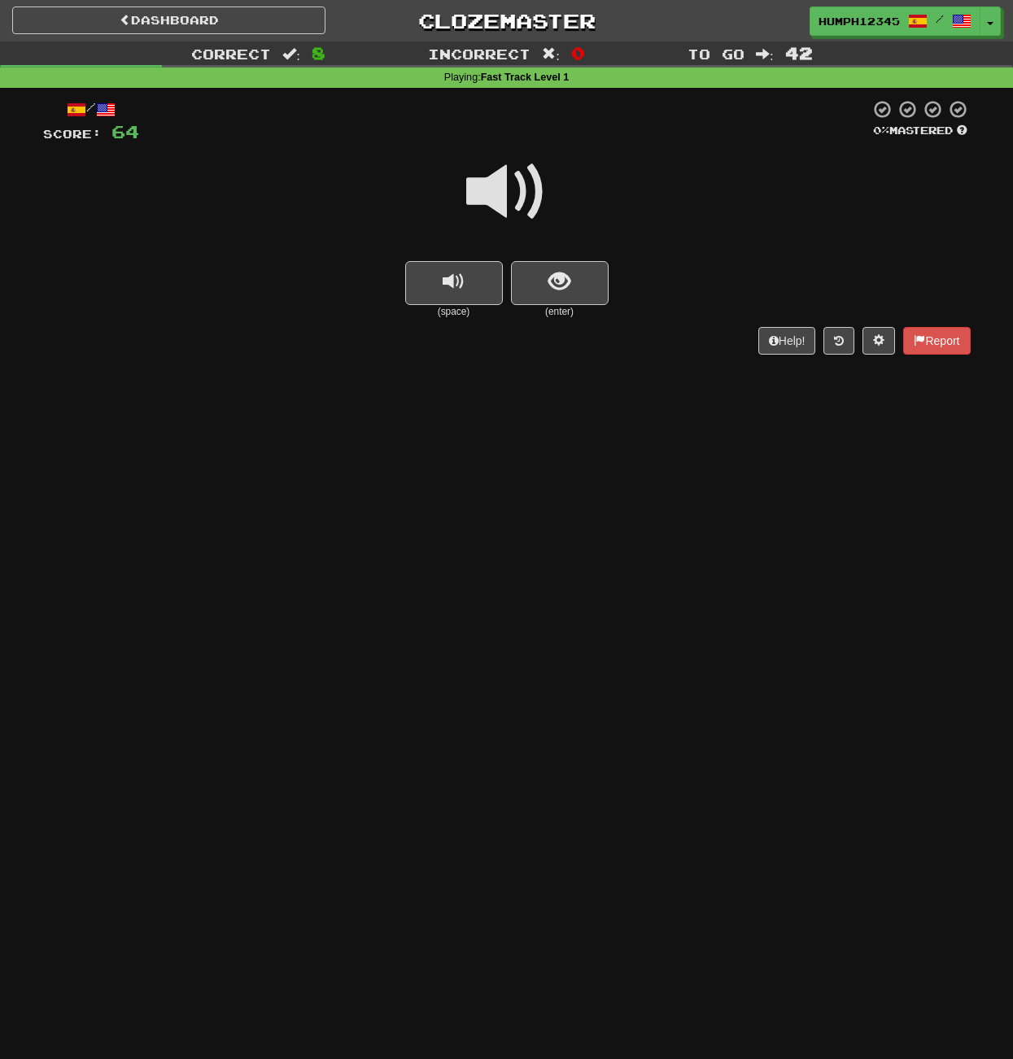
click at [492, 181] on span at bounding box center [506, 191] width 81 height 81
click at [496, 181] on span at bounding box center [506, 191] width 81 height 81
click at [496, 189] on span at bounding box center [506, 191] width 81 height 81
click at [494, 189] on span at bounding box center [506, 191] width 81 height 81
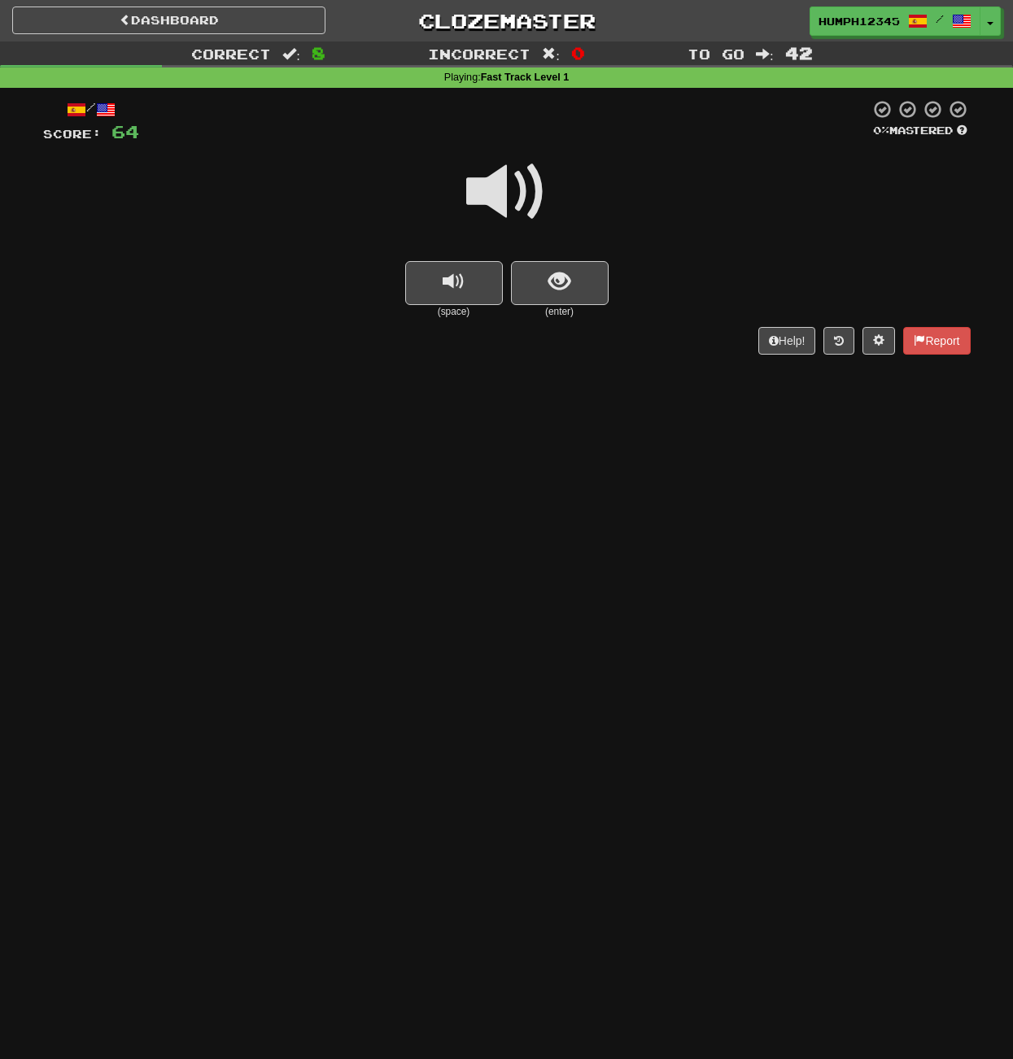
click at [494, 189] on span at bounding box center [506, 191] width 81 height 81
click at [535, 272] on button "show sentence" at bounding box center [560, 283] width 98 height 44
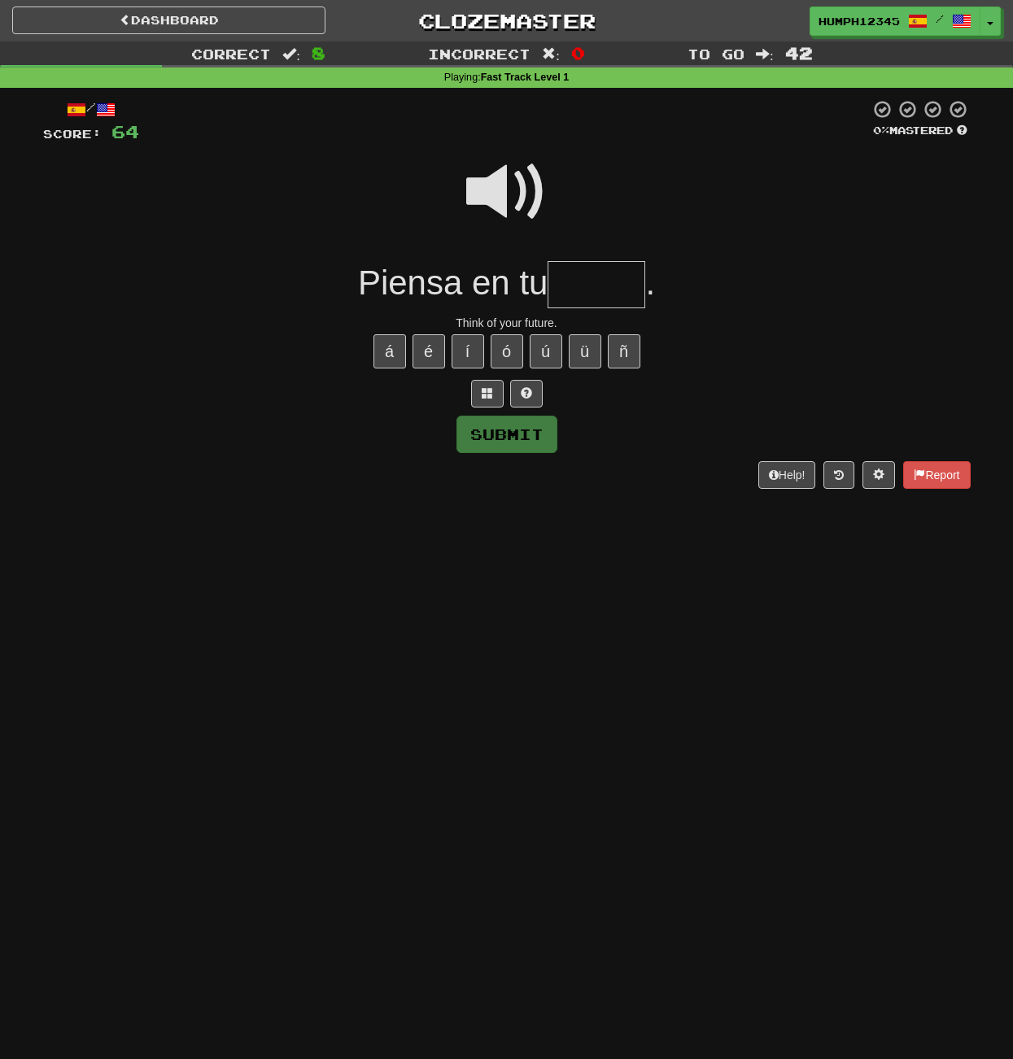
click at [579, 286] on input "text" at bounding box center [597, 285] width 98 height 48
type input "******"
click at [496, 188] on span at bounding box center [506, 191] width 81 height 81
click at [496, 189] on span at bounding box center [506, 191] width 81 height 81
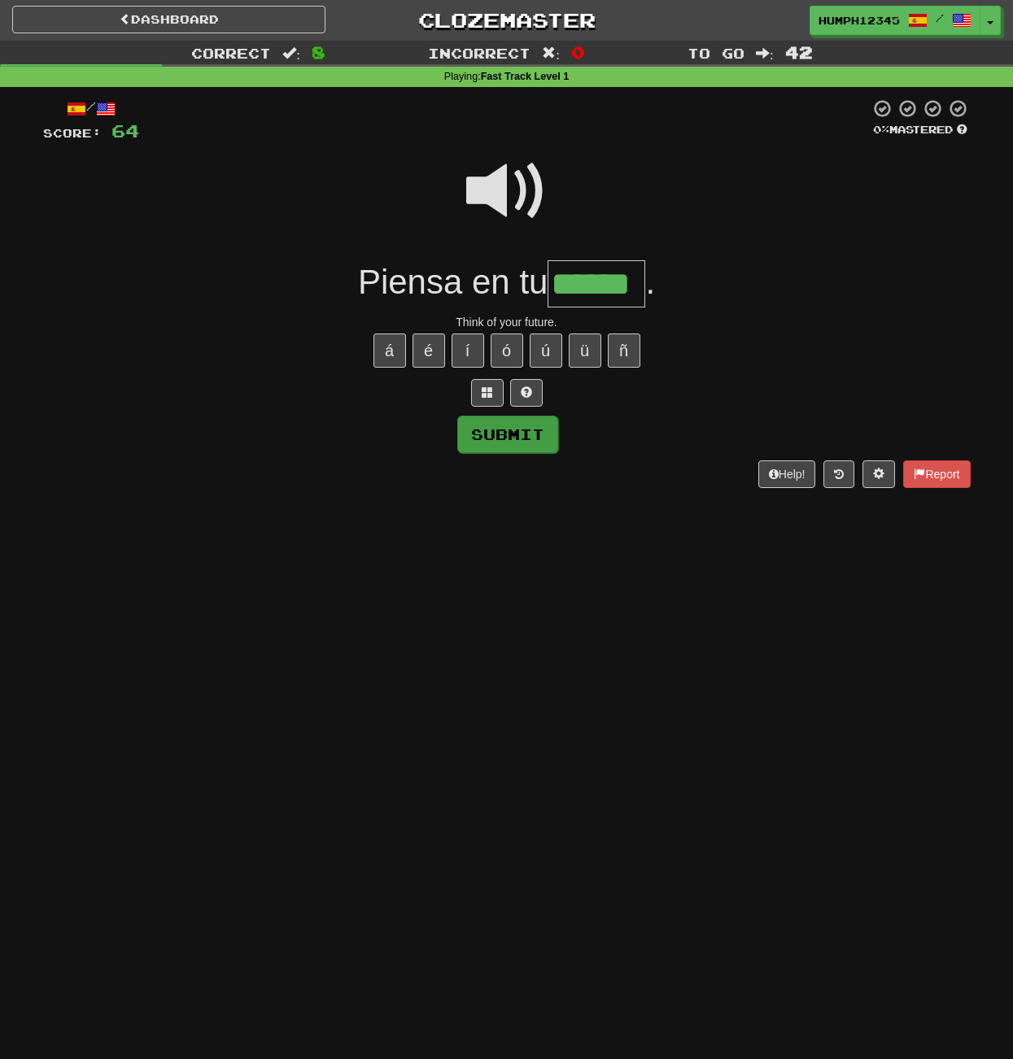
scroll to position [5, 0]
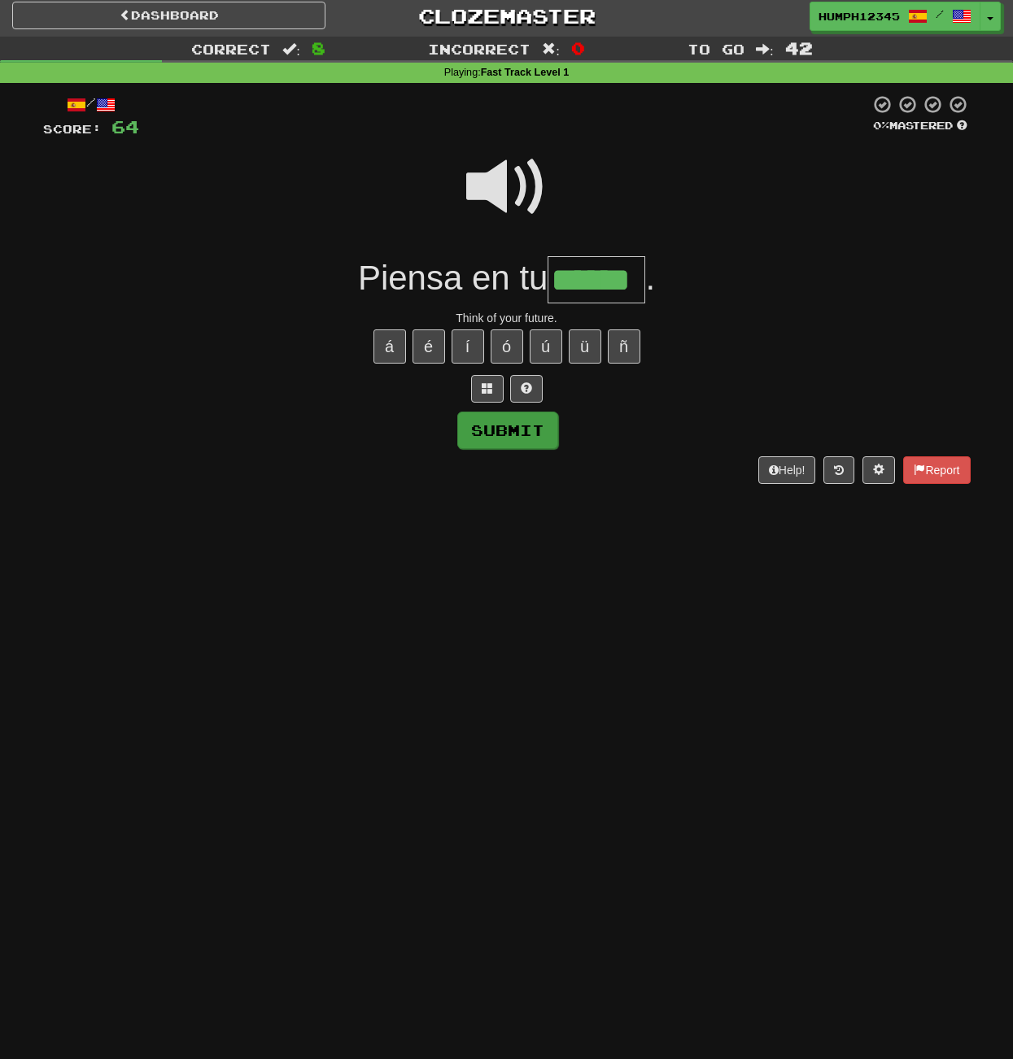
click at [508, 430] on button "Submit" at bounding box center [507, 430] width 101 height 37
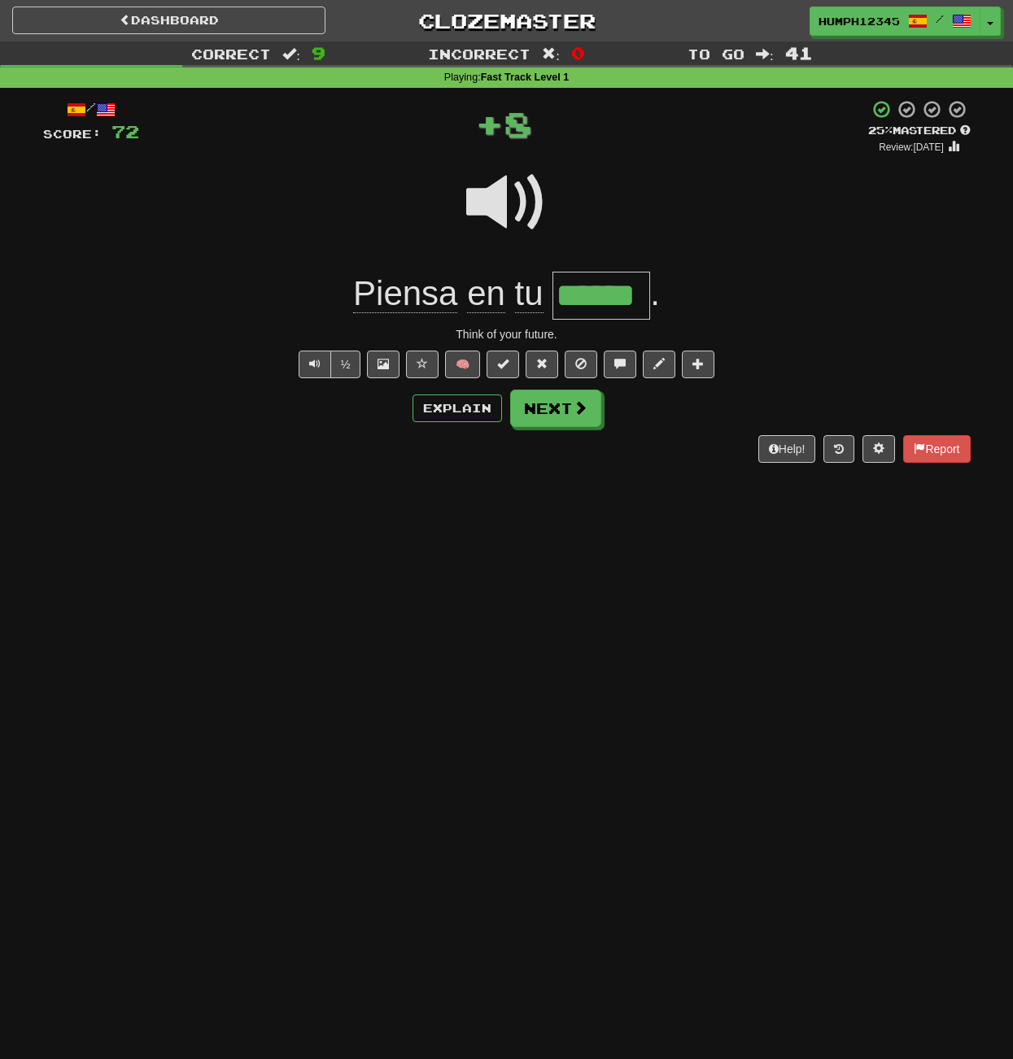
scroll to position [0, 0]
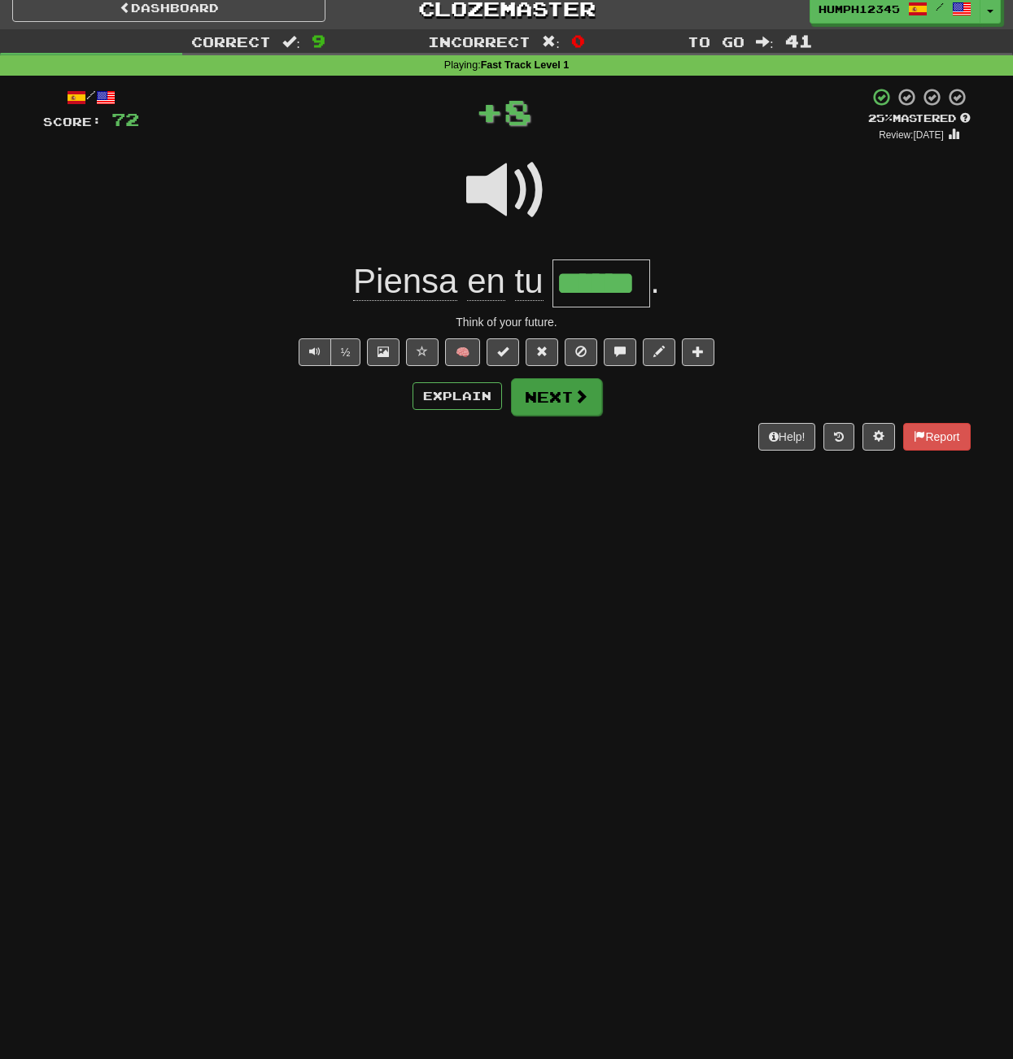
click at [540, 407] on button "Next" at bounding box center [556, 396] width 91 height 37
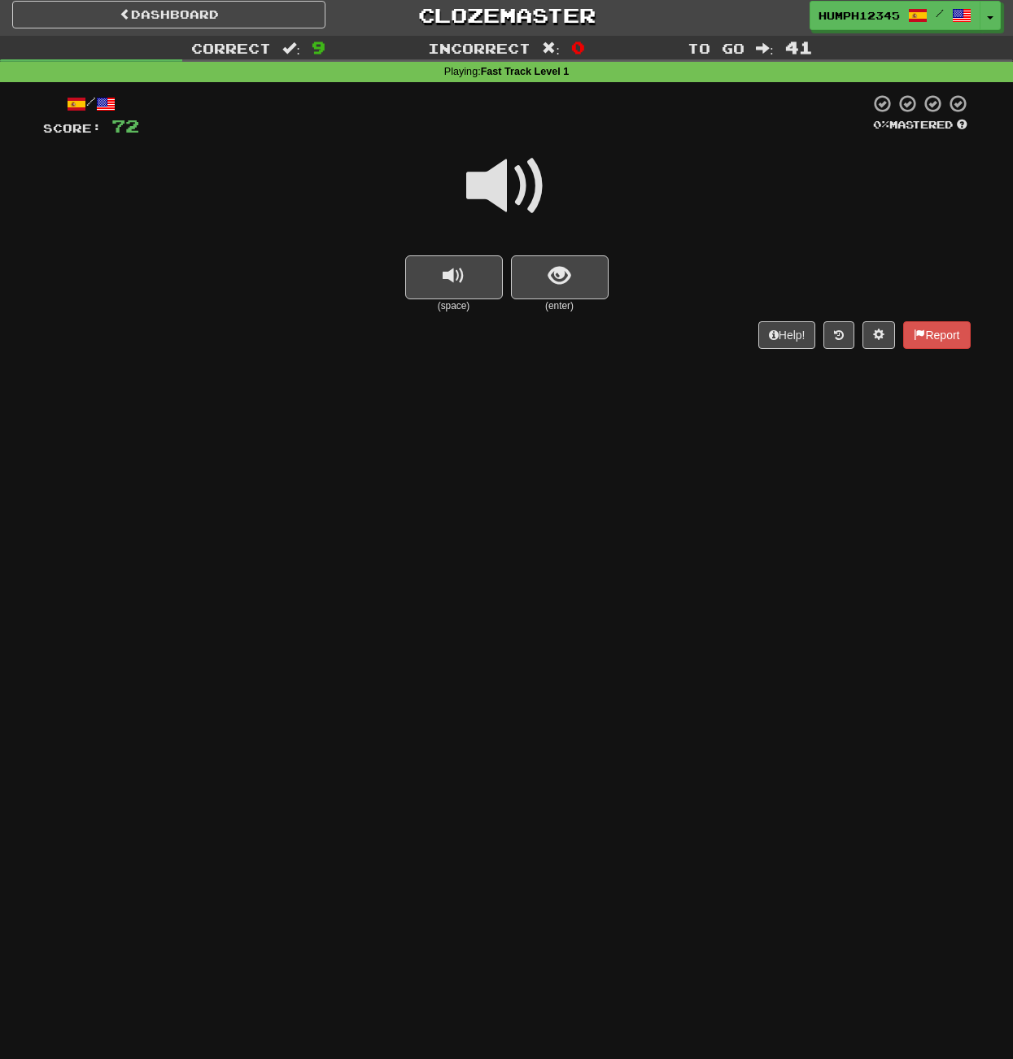
click at [496, 187] on span at bounding box center [506, 186] width 81 height 81
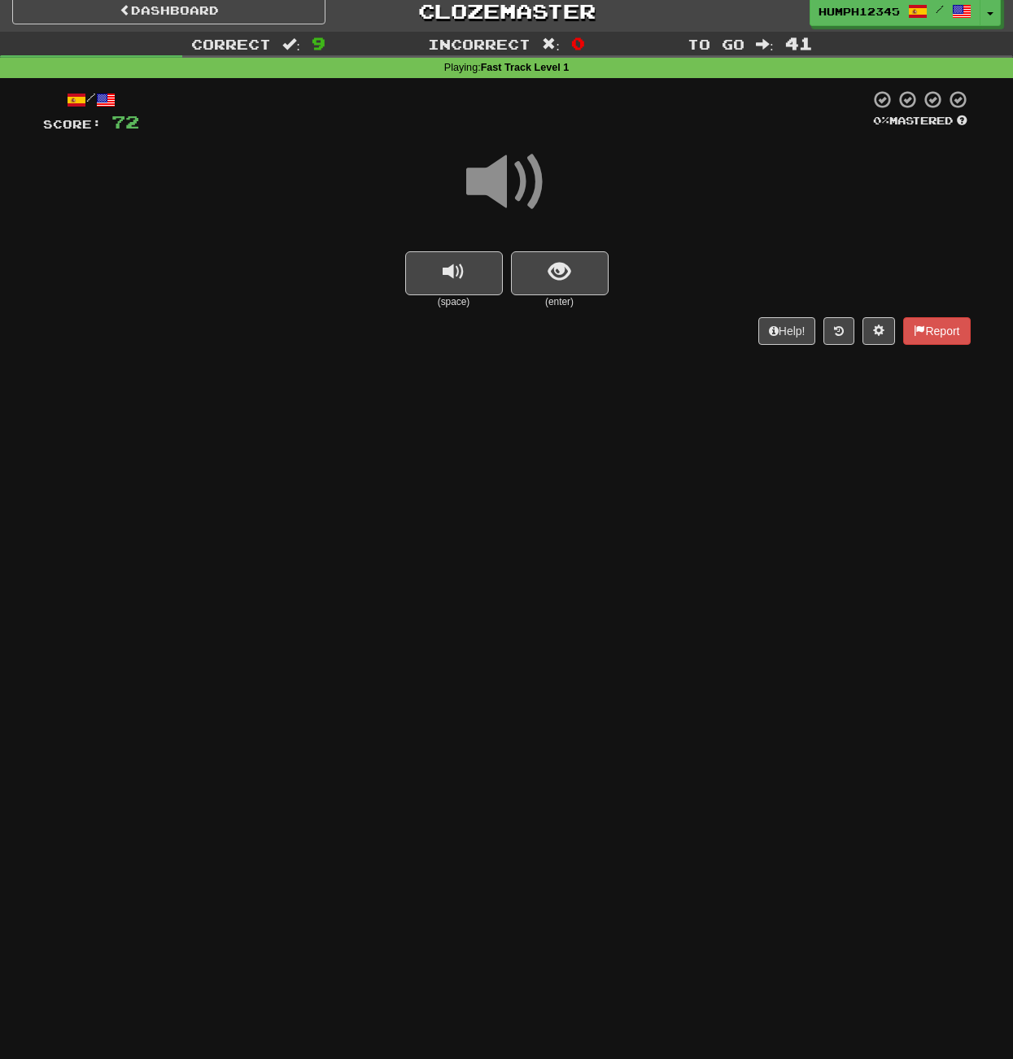
click at [495, 187] on span at bounding box center [506, 182] width 81 height 81
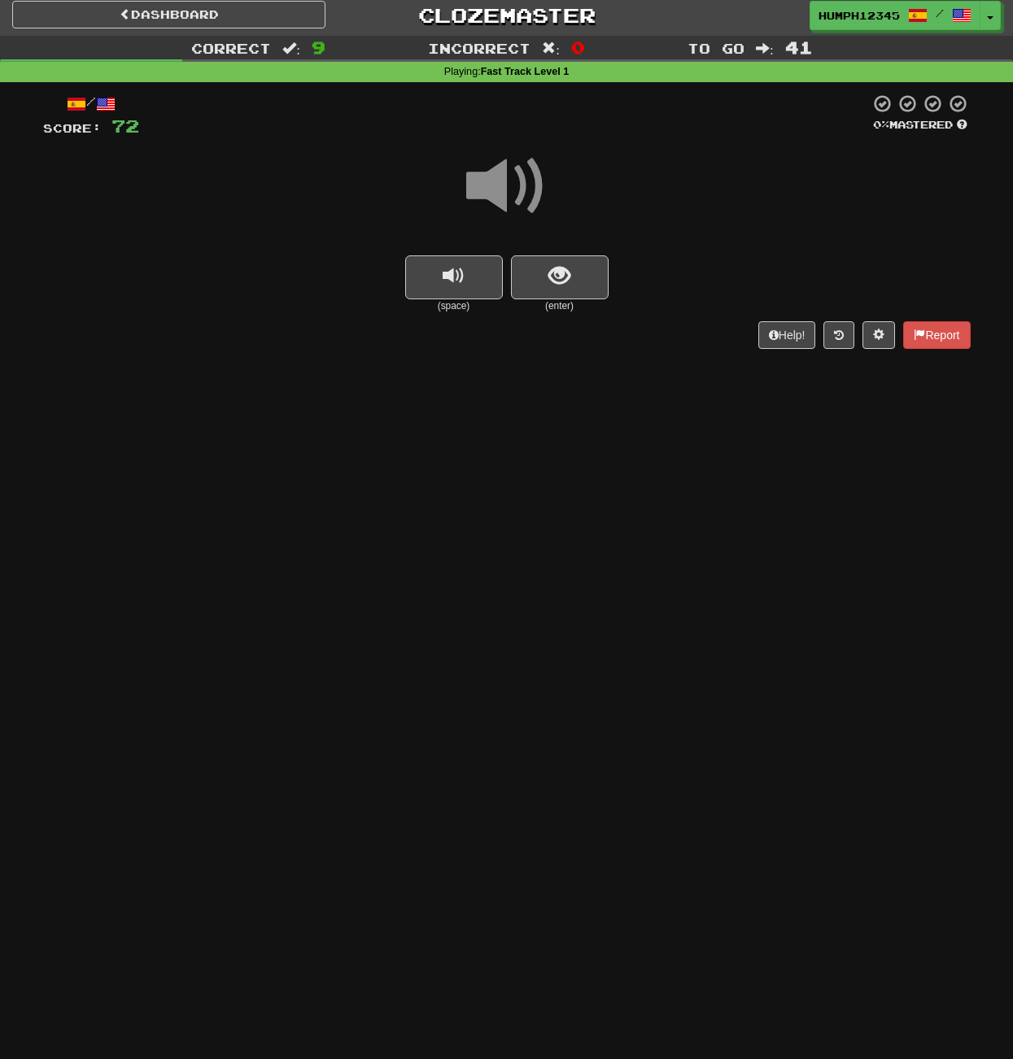
scroll to position [5, 0]
click at [555, 269] on span "show sentence" at bounding box center [559, 276] width 22 height 22
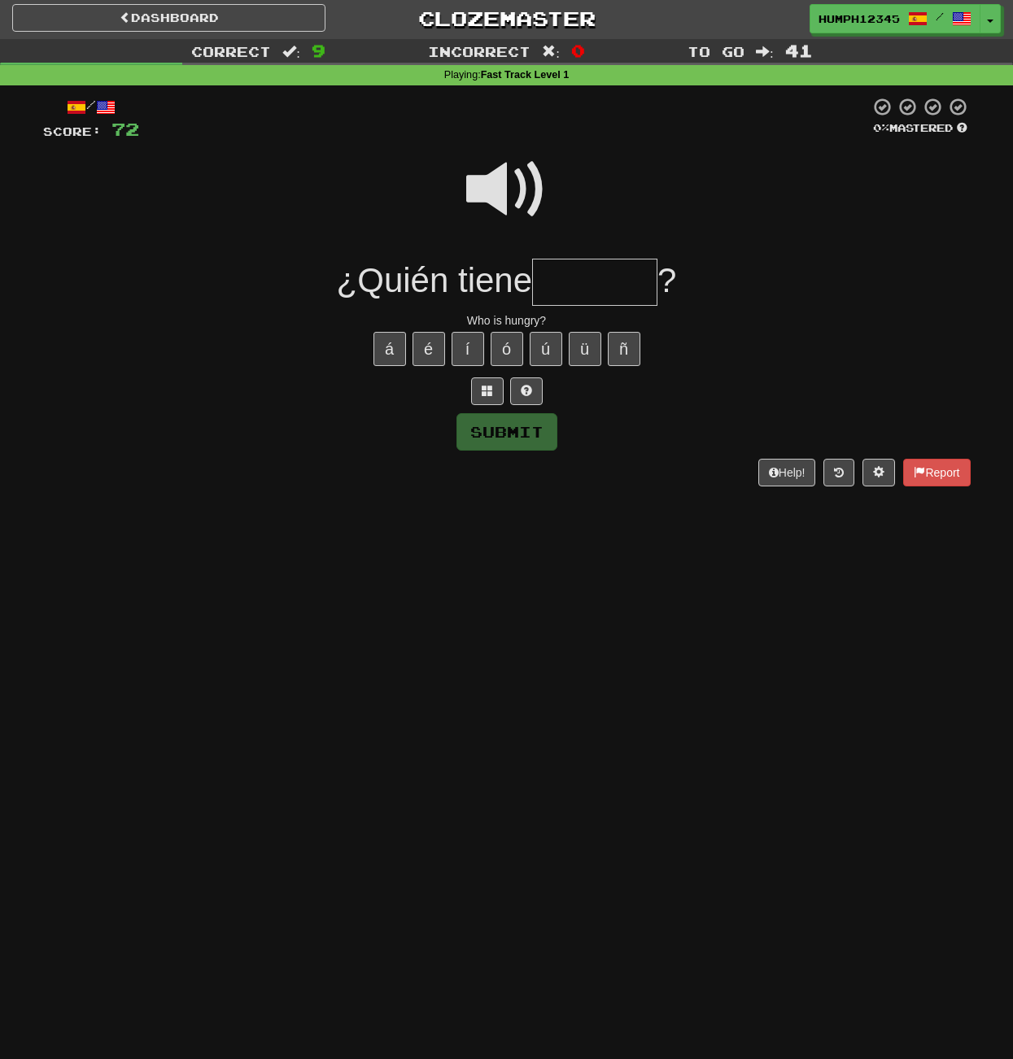
scroll to position [0, 0]
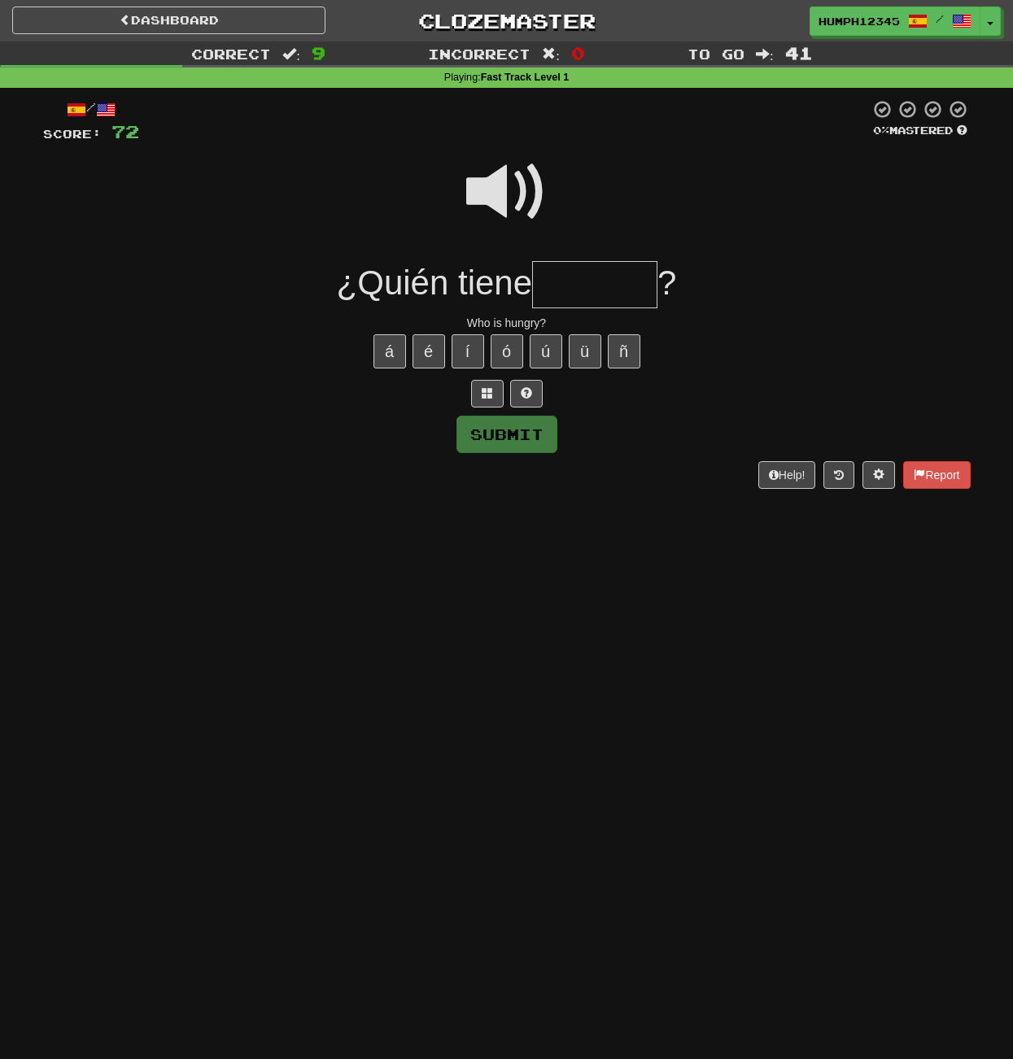
click at [553, 280] on input "text" at bounding box center [594, 285] width 125 height 48
type input "******"
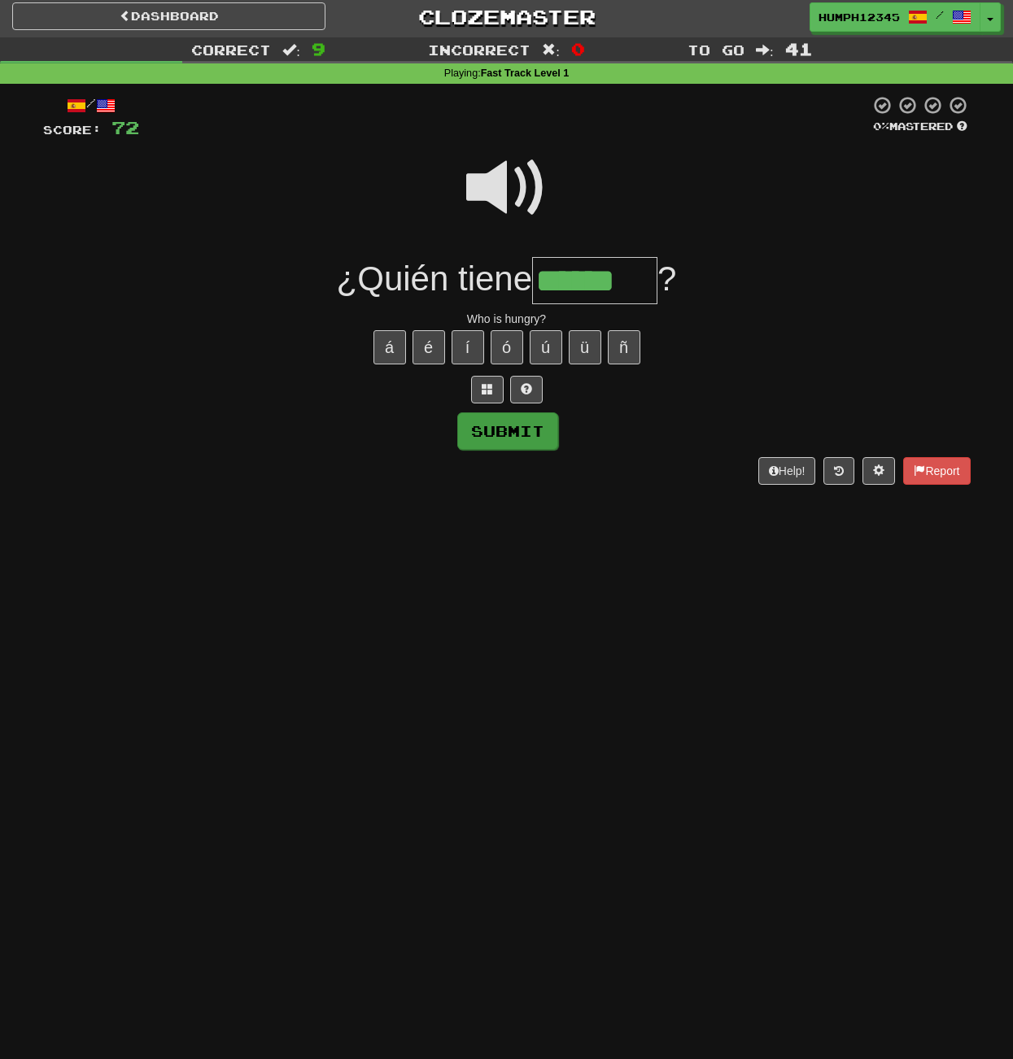
click at [496, 429] on button "Submit" at bounding box center [507, 431] width 101 height 37
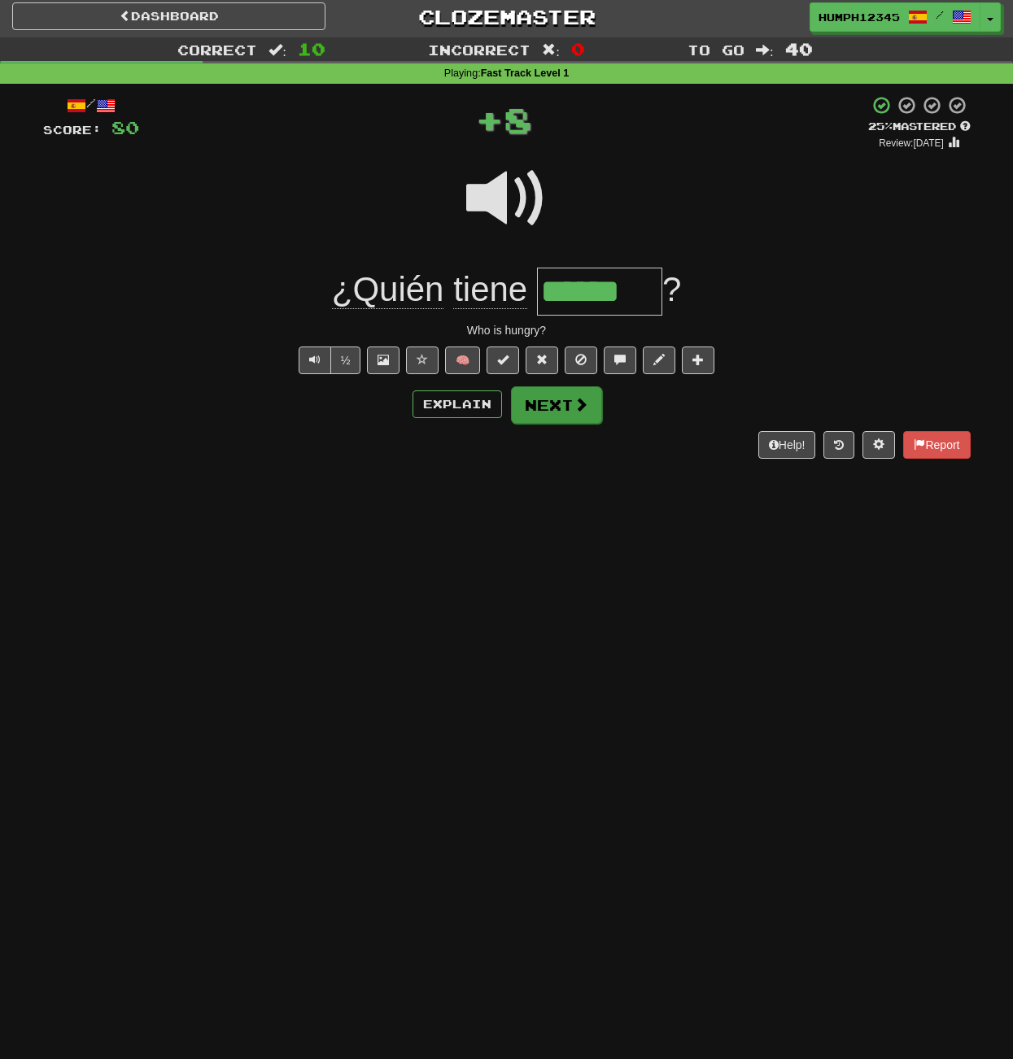
click at [536, 399] on button "Next" at bounding box center [556, 405] width 91 height 37
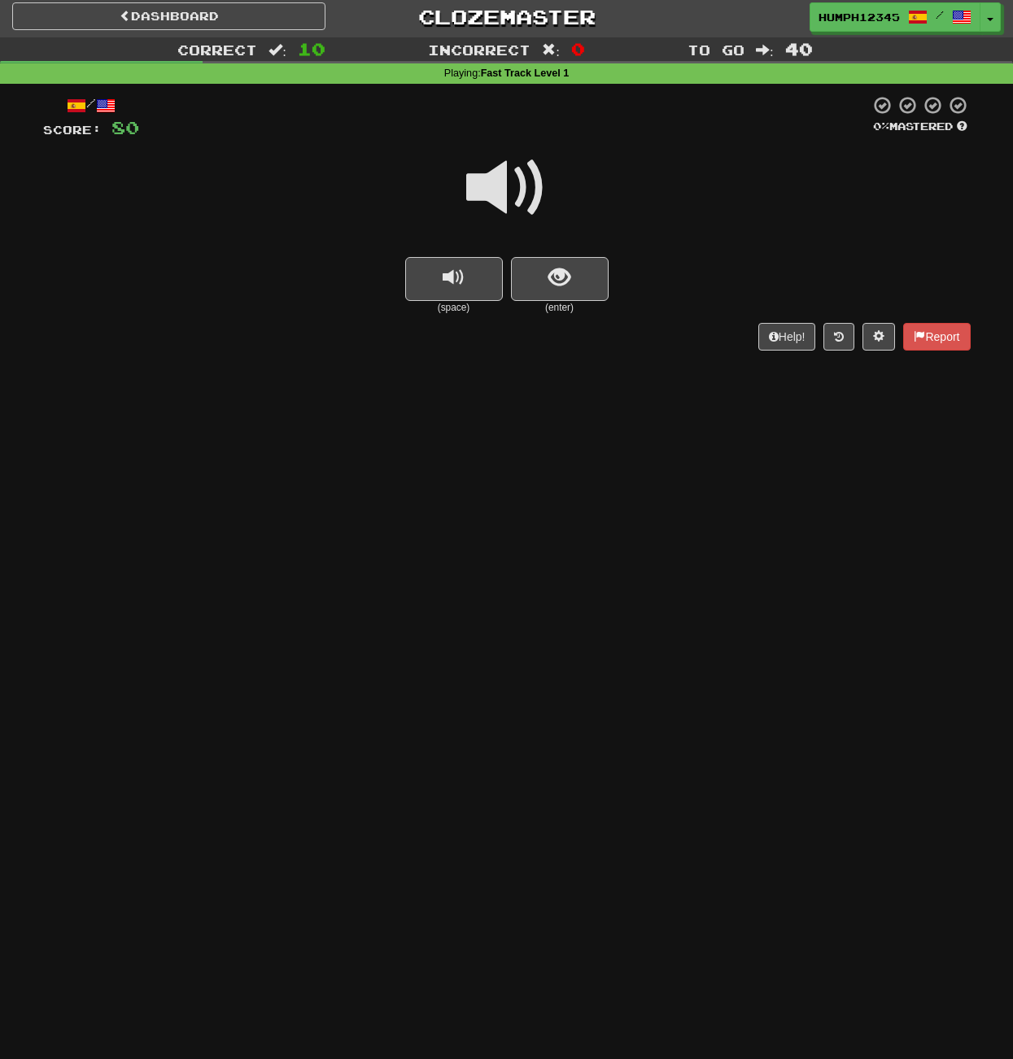
click at [495, 183] on span at bounding box center [506, 187] width 81 height 81
click at [496, 184] on span at bounding box center [506, 187] width 81 height 81
click at [497, 184] on span at bounding box center [506, 187] width 81 height 81
click at [538, 263] on button "show sentence" at bounding box center [560, 279] width 98 height 44
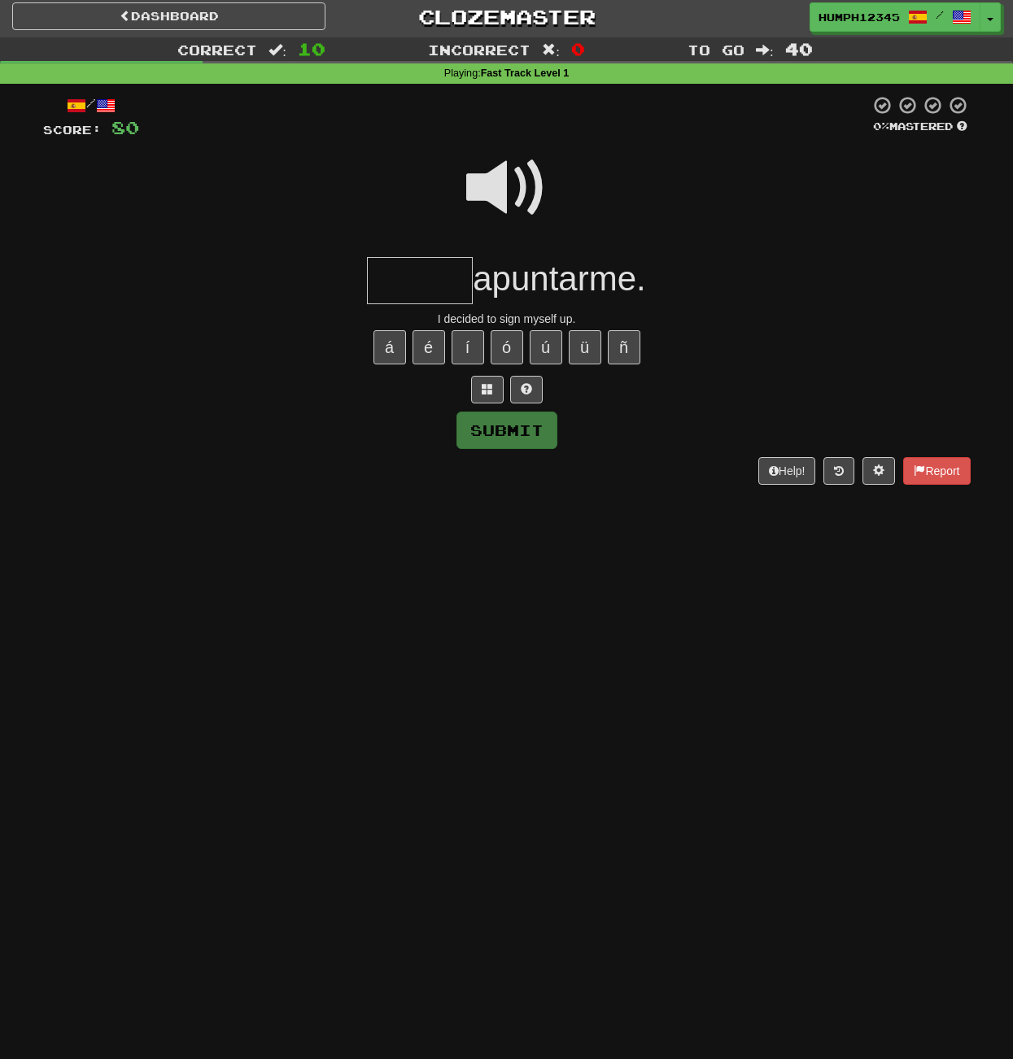
click at [410, 271] on input "text" at bounding box center [420, 281] width 106 height 48
click at [464, 342] on button "í" at bounding box center [468, 347] width 33 height 34
click at [493, 425] on button "Submit" at bounding box center [507, 431] width 101 height 37
type input "******"
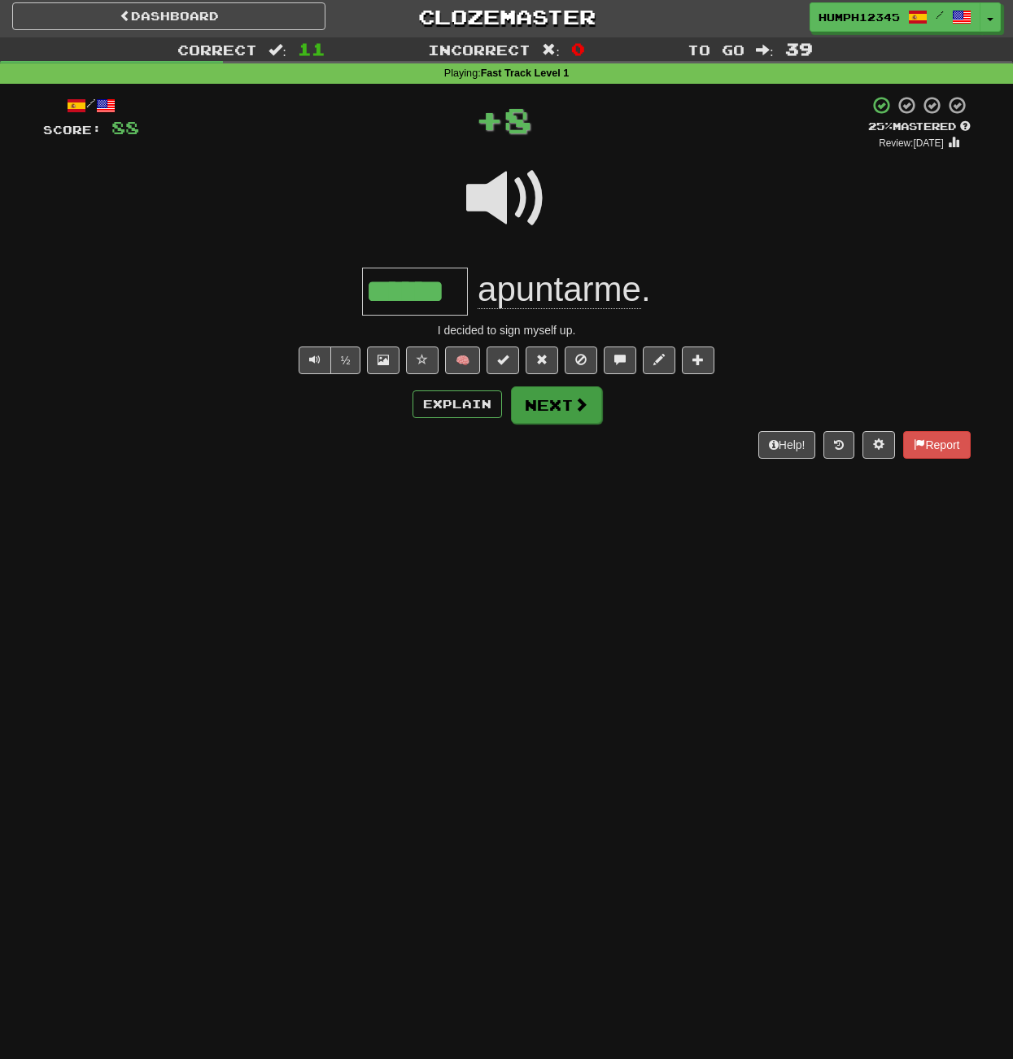
click at [536, 400] on button "Next" at bounding box center [556, 405] width 91 height 37
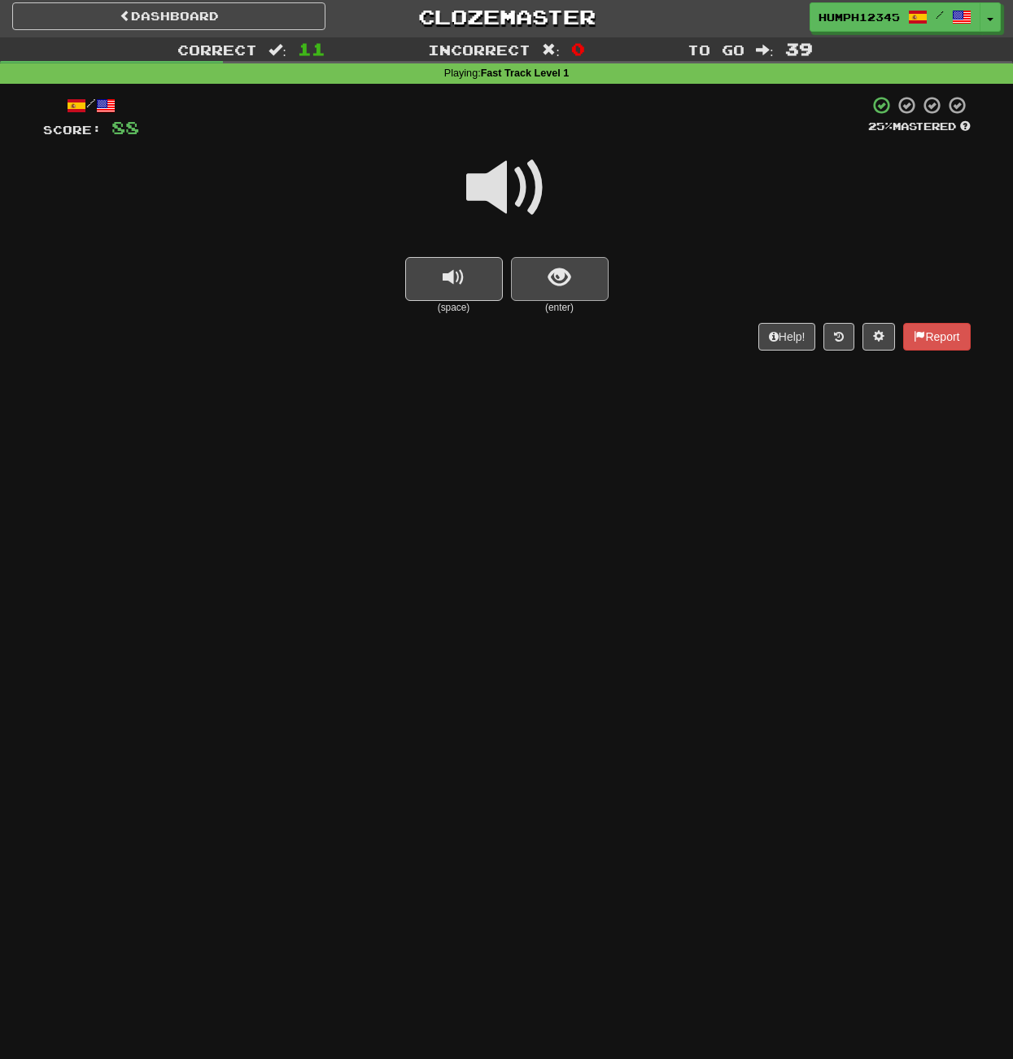
click at [549, 267] on span "show sentence" at bounding box center [559, 278] width 22 height 22
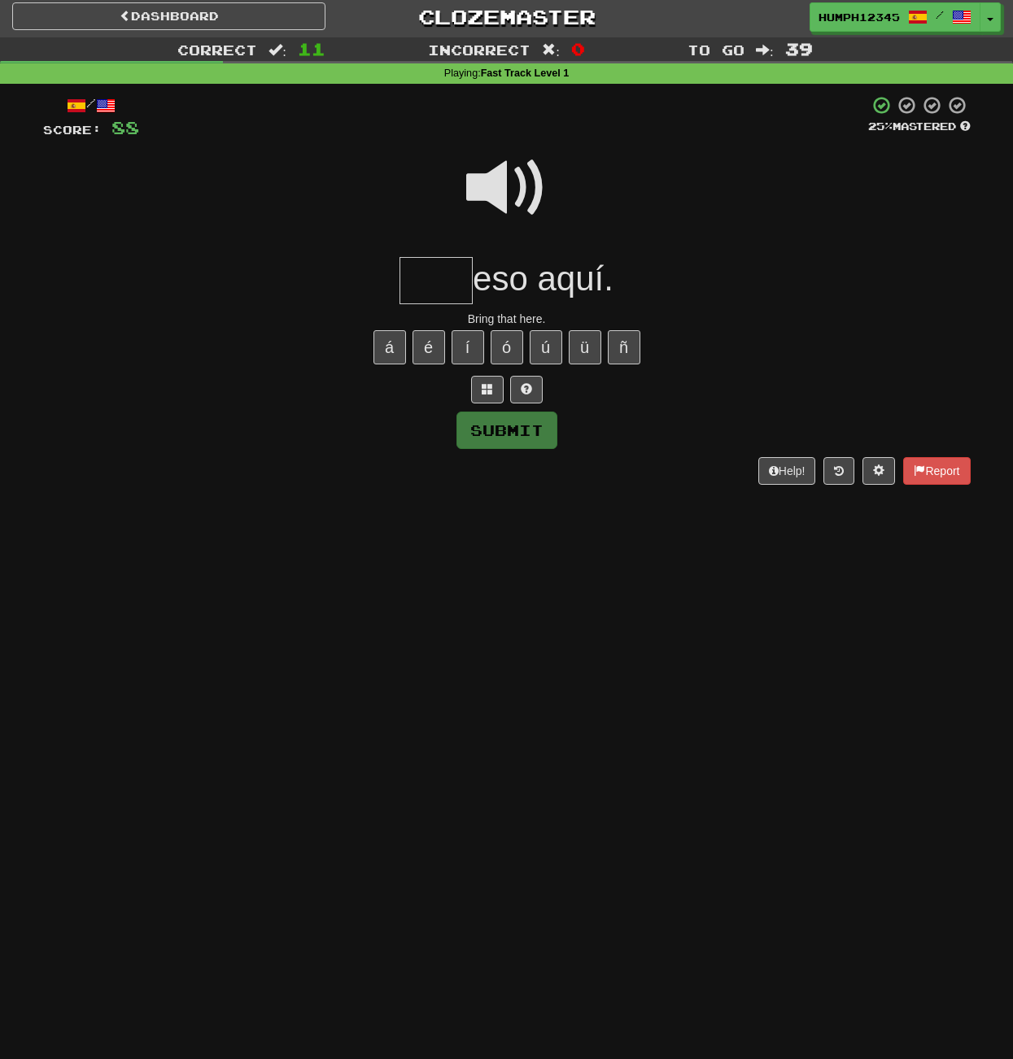
click at [436, 276] on input "text" at bounding box center [436, 281] width 73 height 48
type input "****"
click at [499, 429] on button "Submit" at bounding box center [507, 431] width 101 height 37
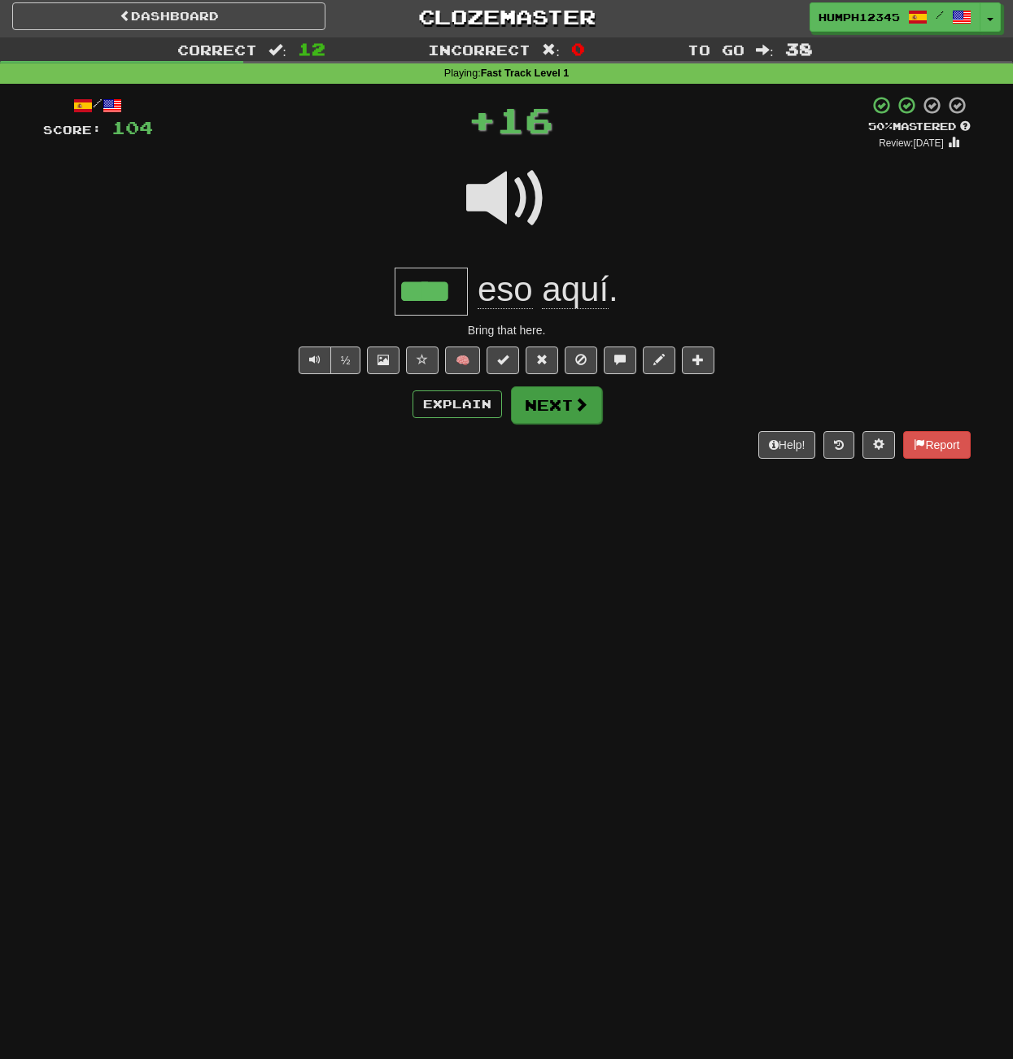
click at [540, 402] on button "Next" at bounding box center [556, 405] width 91 height 37
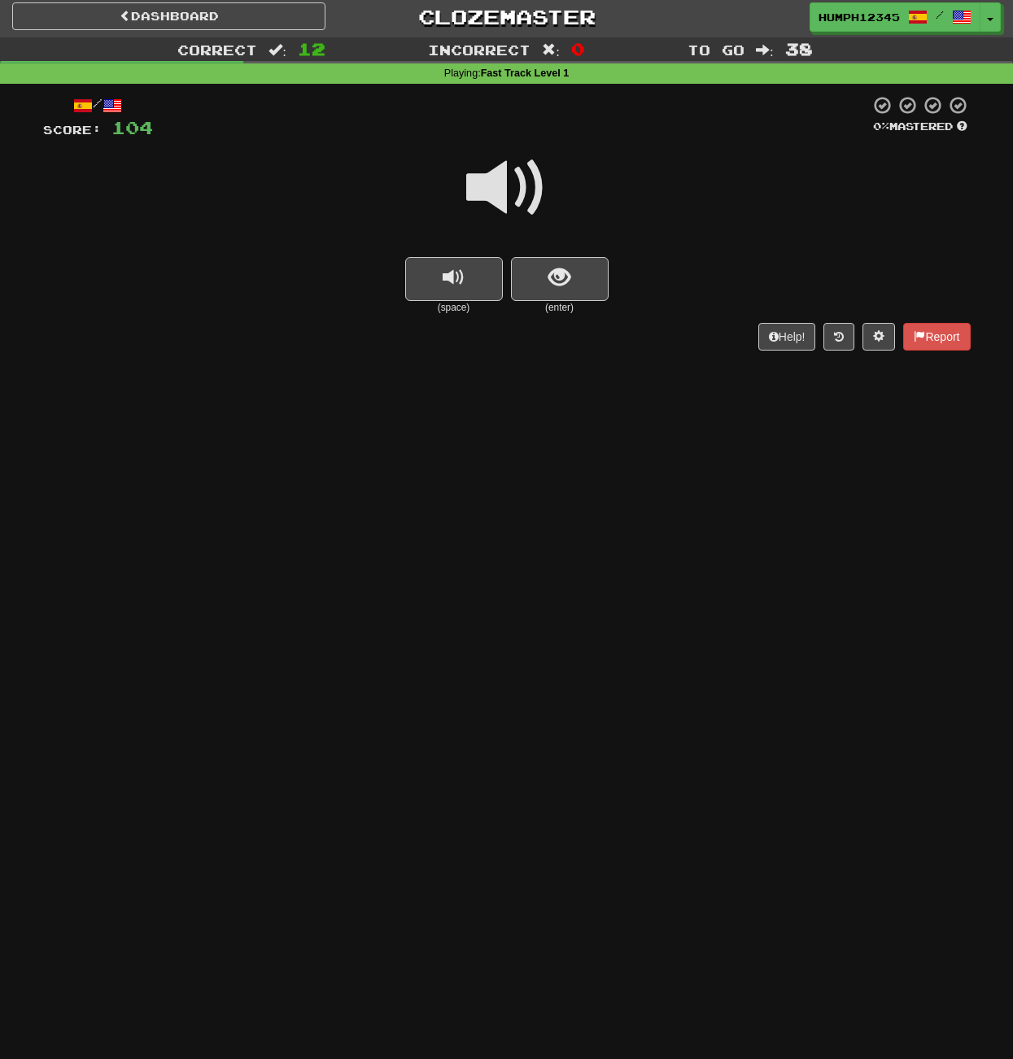
click at [491, 177] on span at bounding box center [506, 187] width 81 height 81
click at [498, 187] on span at bounding box center [506, 187] width 81 height 81
click at [495, 187] on span at bounding box center [506, 187] width 81 height 81
click at [557, 272] on span "show sentence" at bounding box center [559, 278] width 22 height 22
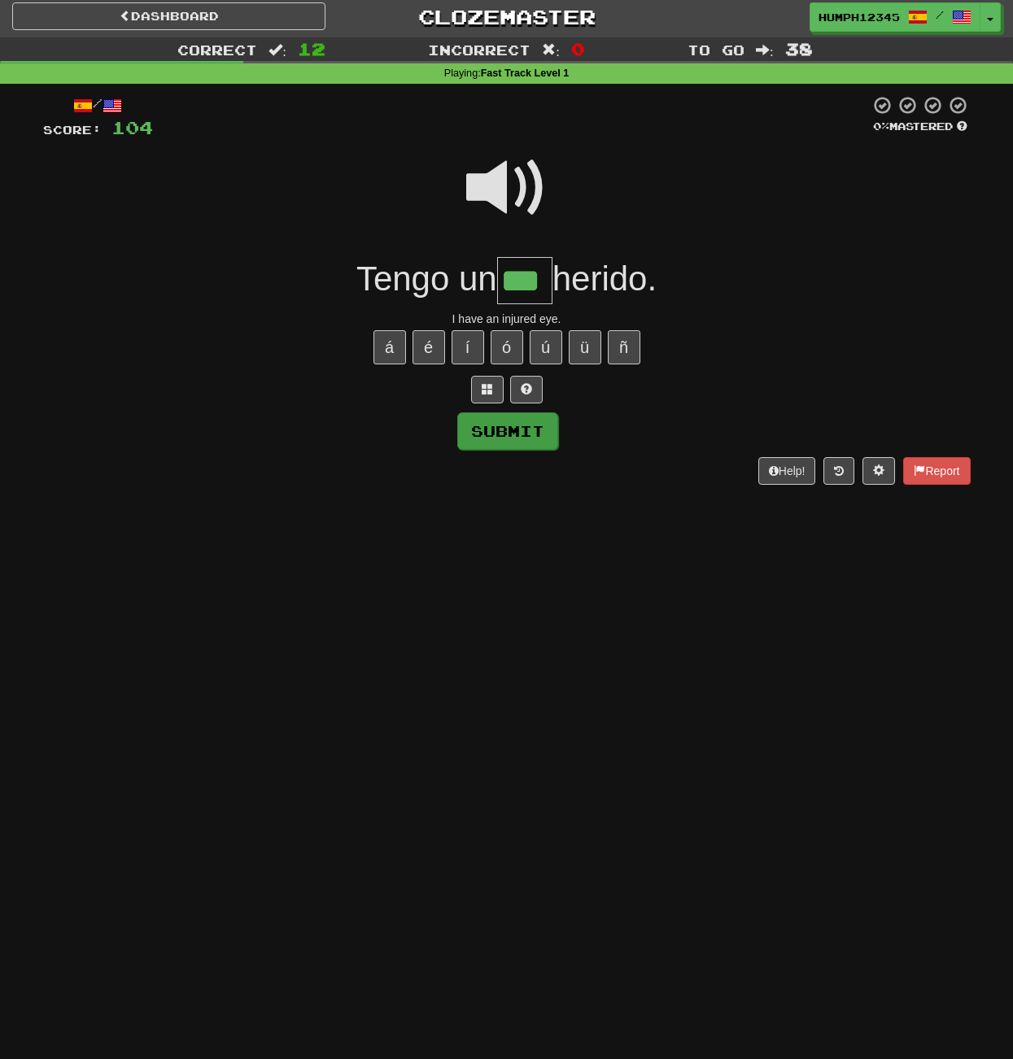
type input "***"
click at [493, 432] on button "Submit" at bounding box center [507, 431] width 101 height 37
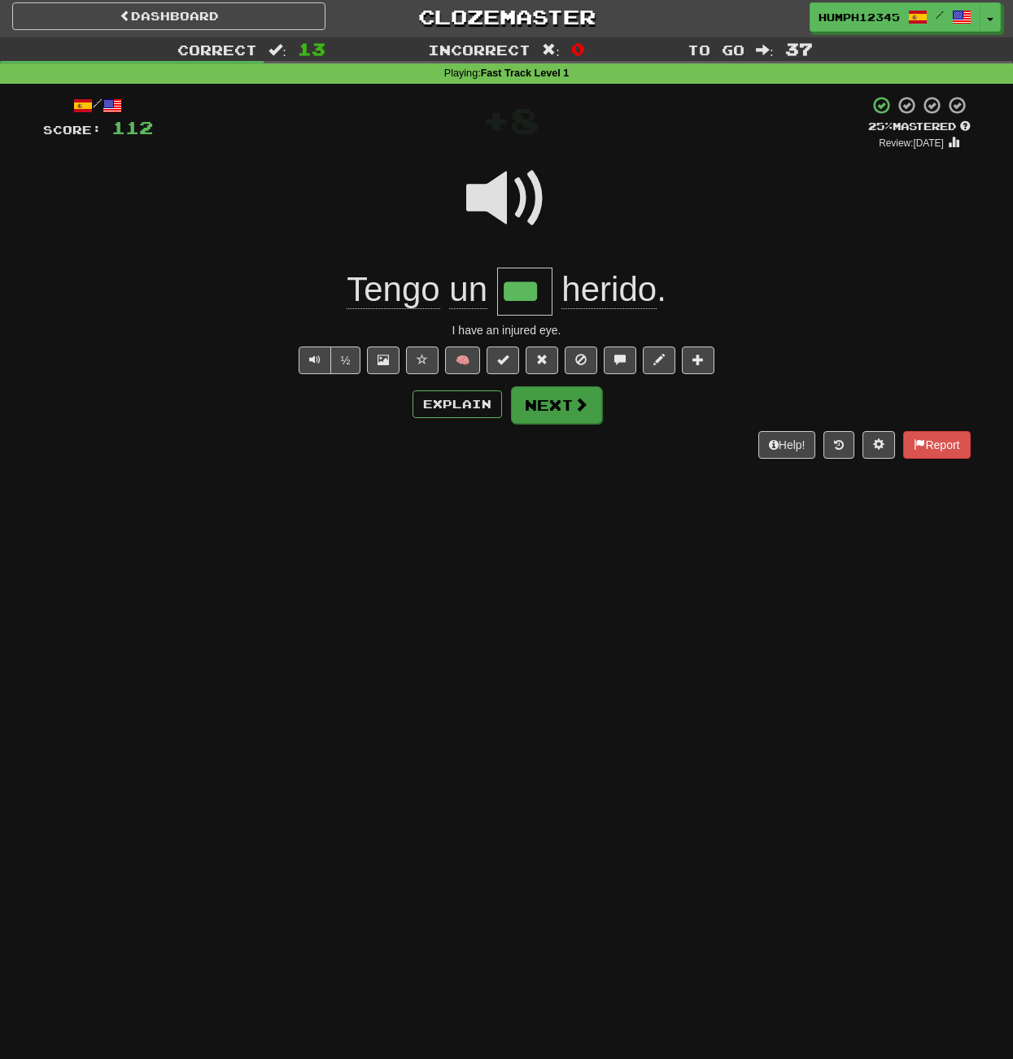
click at [542, 403] on button "Next" at bounding box center [556, 405] width 91 height 37
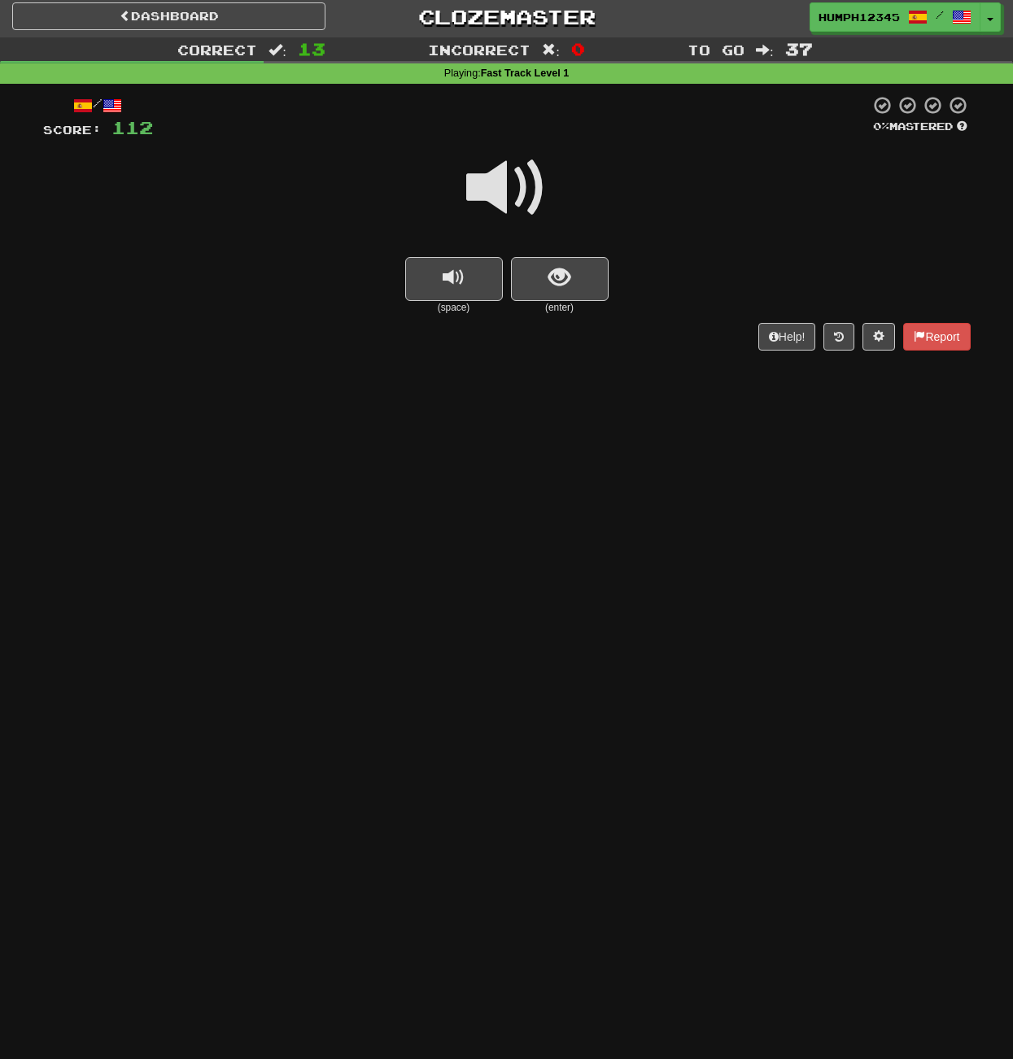
click at [498, 198] on span at bounding box center [506, 187] width 81 height 81
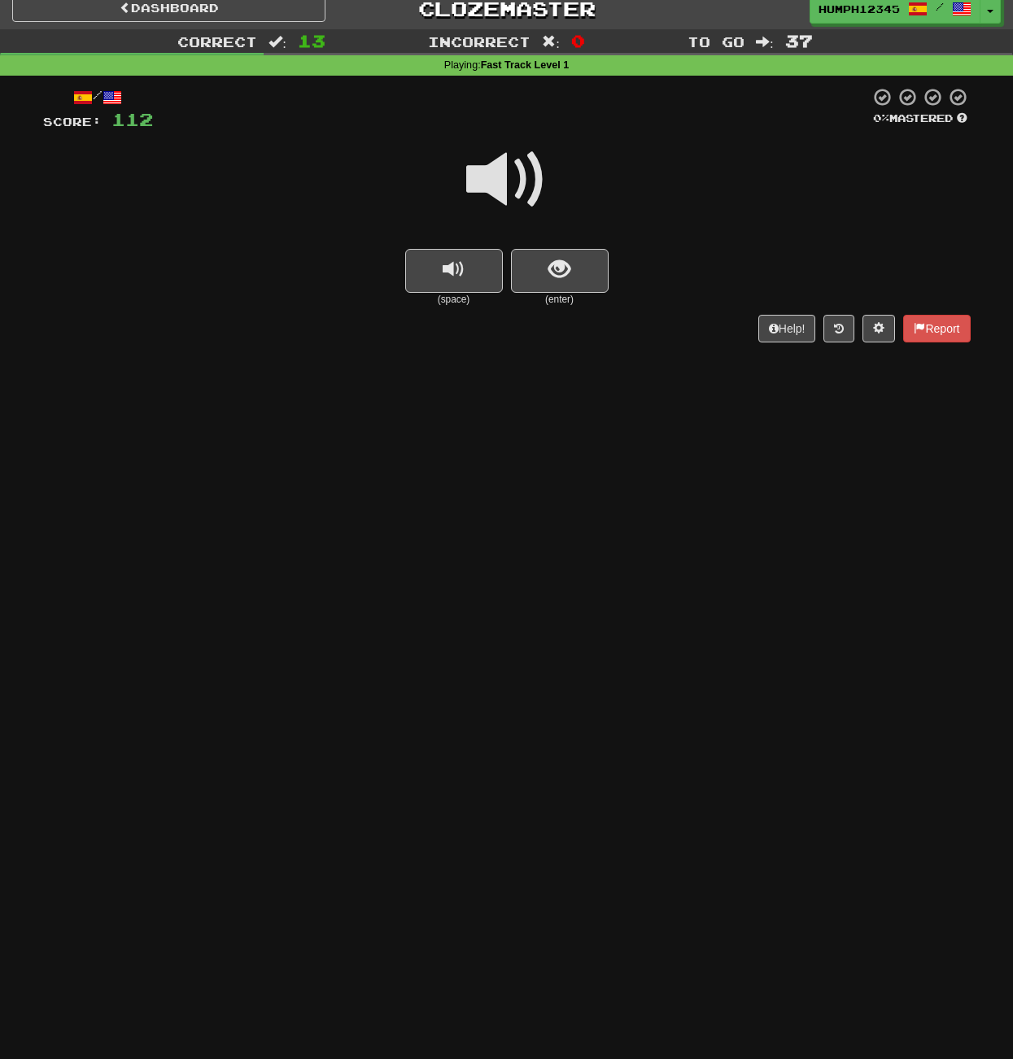
scroll to position [14, 1]
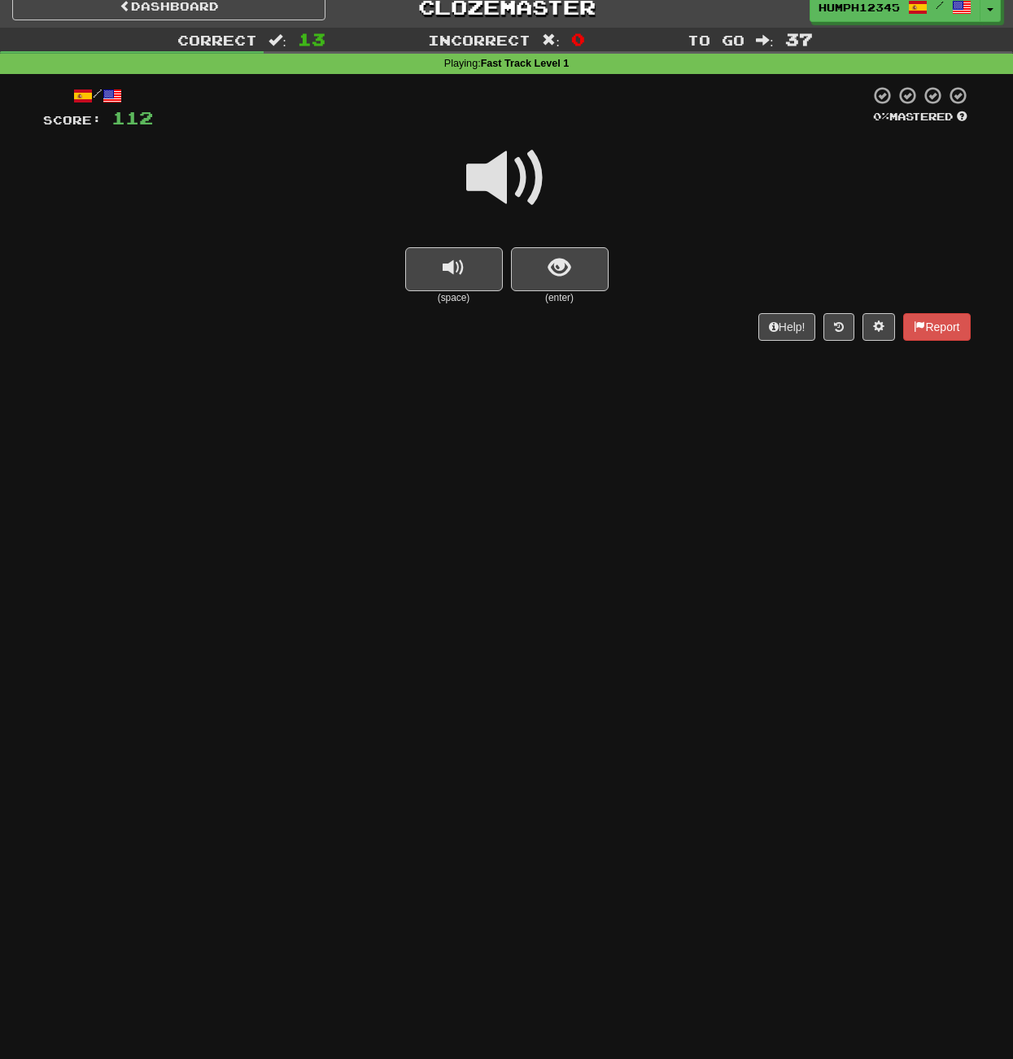
click at [496, 181] on span at bounding box center [506, 178] width 81 height 81
click at [497, 180] on span at bounding box center [506, 178] width 81 height 81
click at [498, 180] on span at bounding box center [506, 178] width 81 height 81
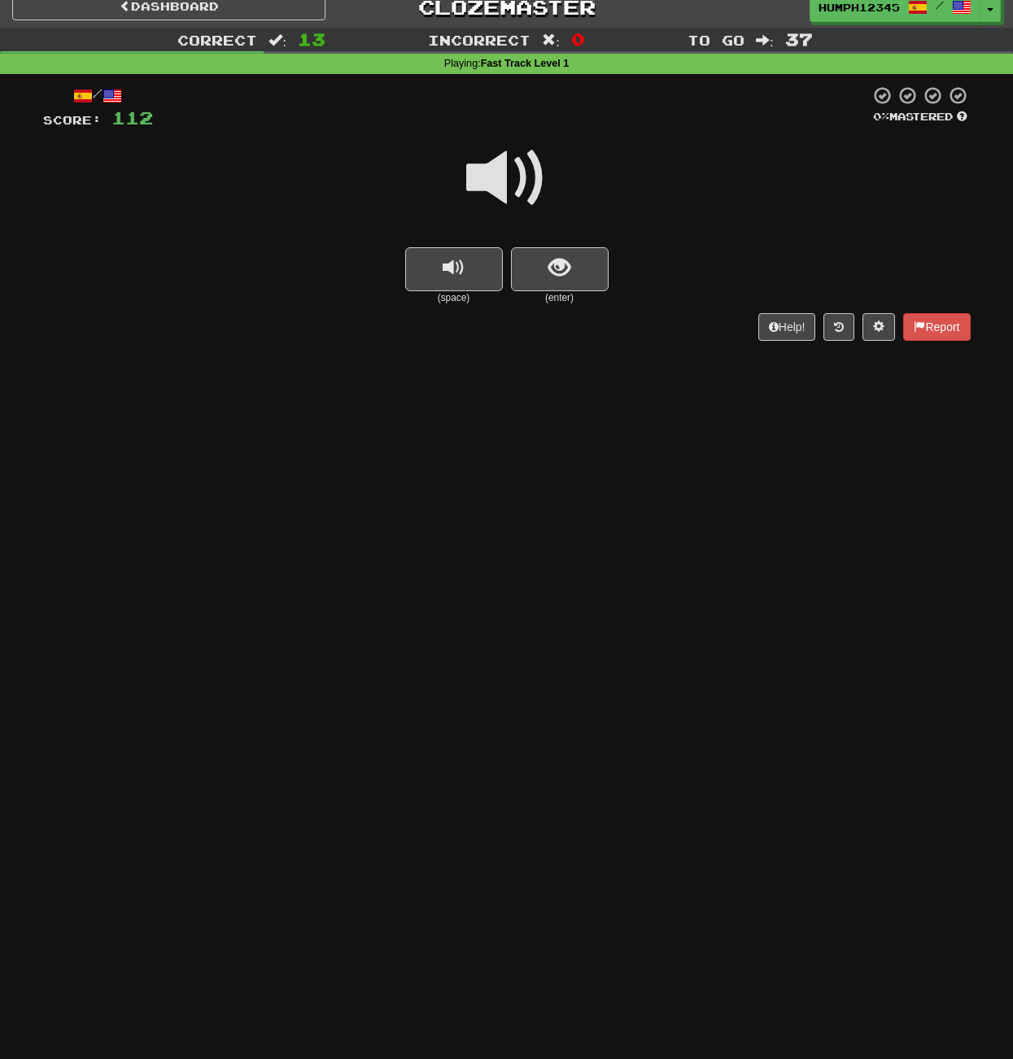
click at [498, 177] on span at bounding box center [506, 178] width 81 height 81
click at [552, 259] on span "show sentence" at bounding box center [559, 268] width 22 height 22
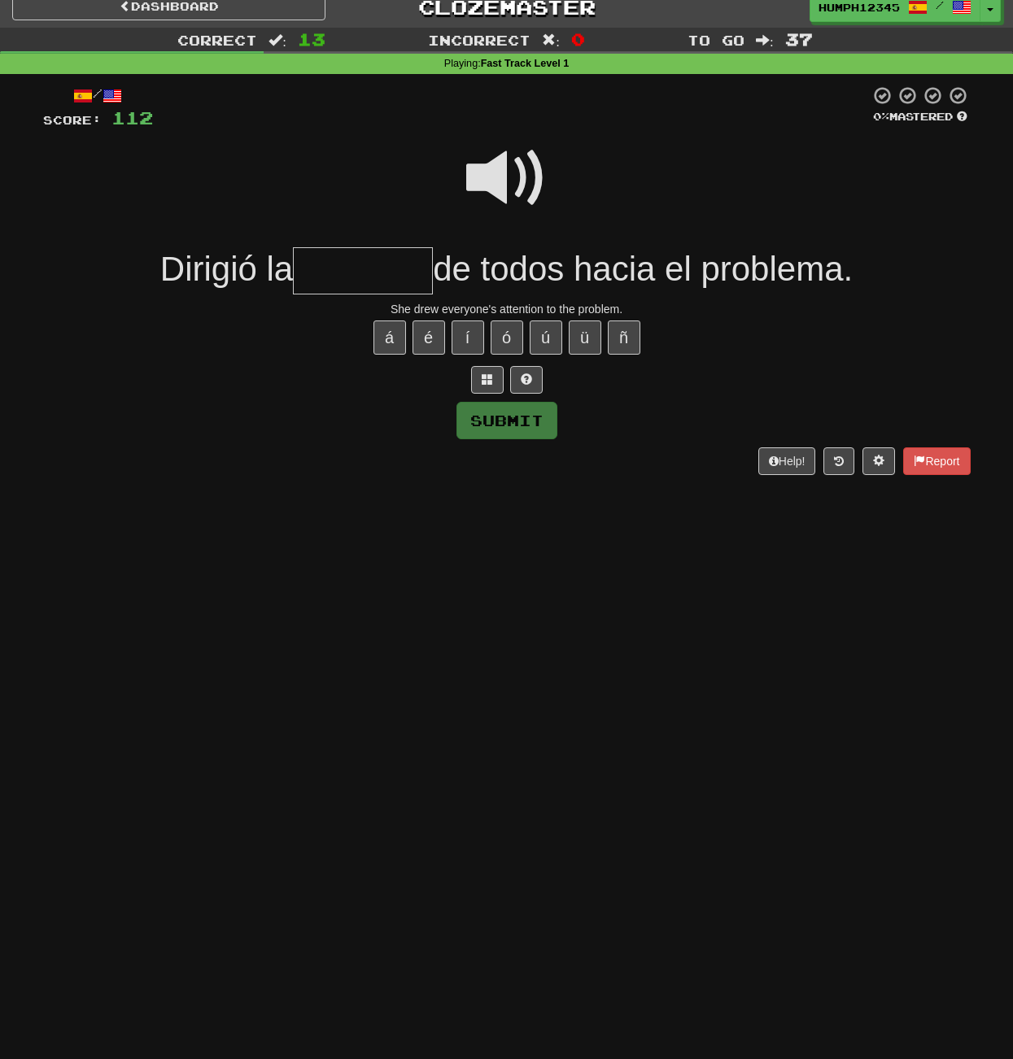
click at [357, 271] on input "text" at bounding box center [363, 271] width 140 height 48
click at [506, 334] on button "ó" at bounding box center [507, 338] width 33 height 34
type input "********"
click at [491, 176] on span at bounding box center [506, 178] width 81 height 81
